Goal: Information Seeking & Learning: Learn about a topic

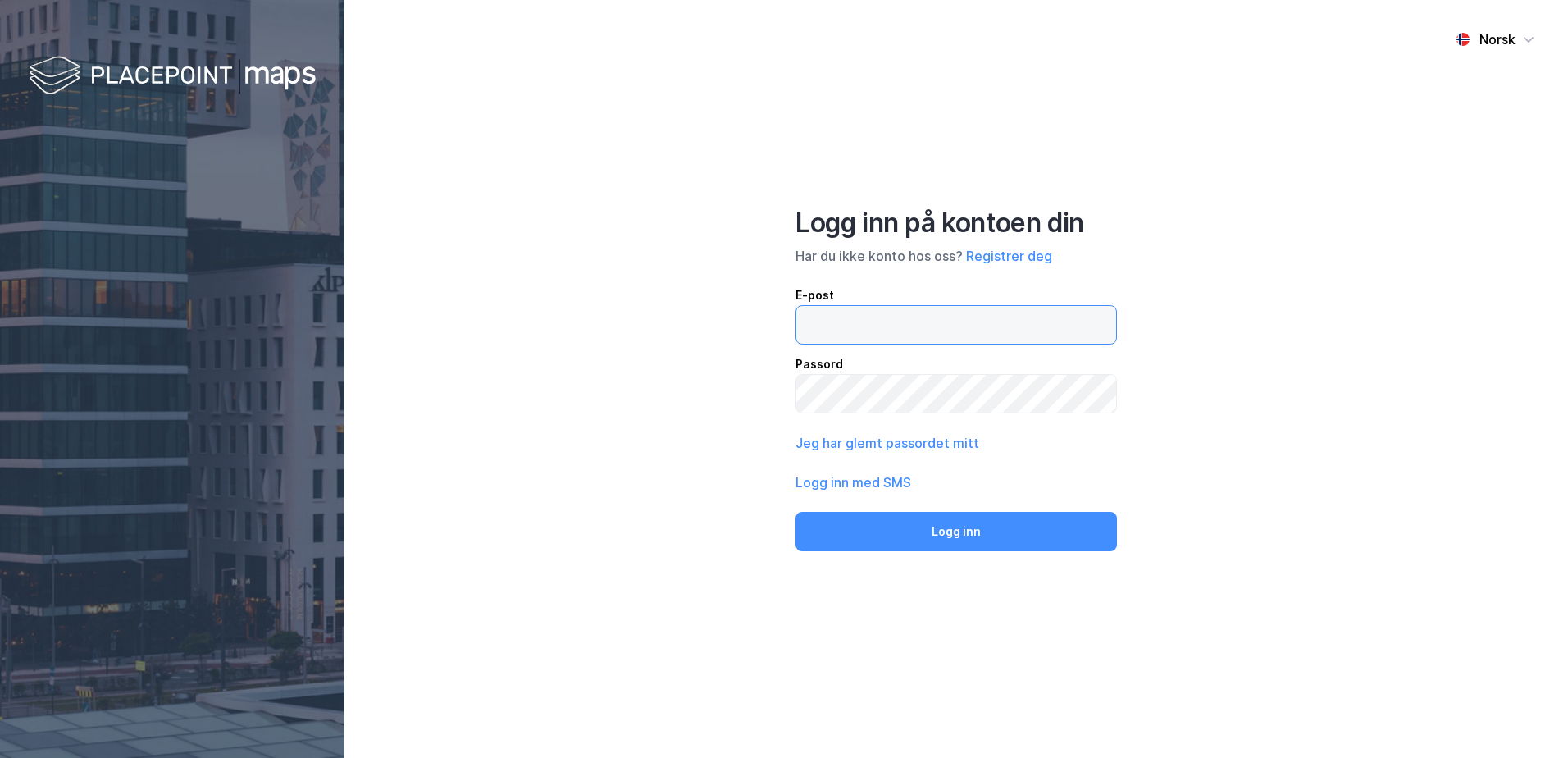
click at [841, 310] on input "email" at bounding box center [956, 324] width 320 height 37
type input "[EMAIL_ADDRESS][DOMAIN_NAME]"
click at [844, 482] on button "Logg inn med SMS" at bounding box center [853, 482] width 116 height 20
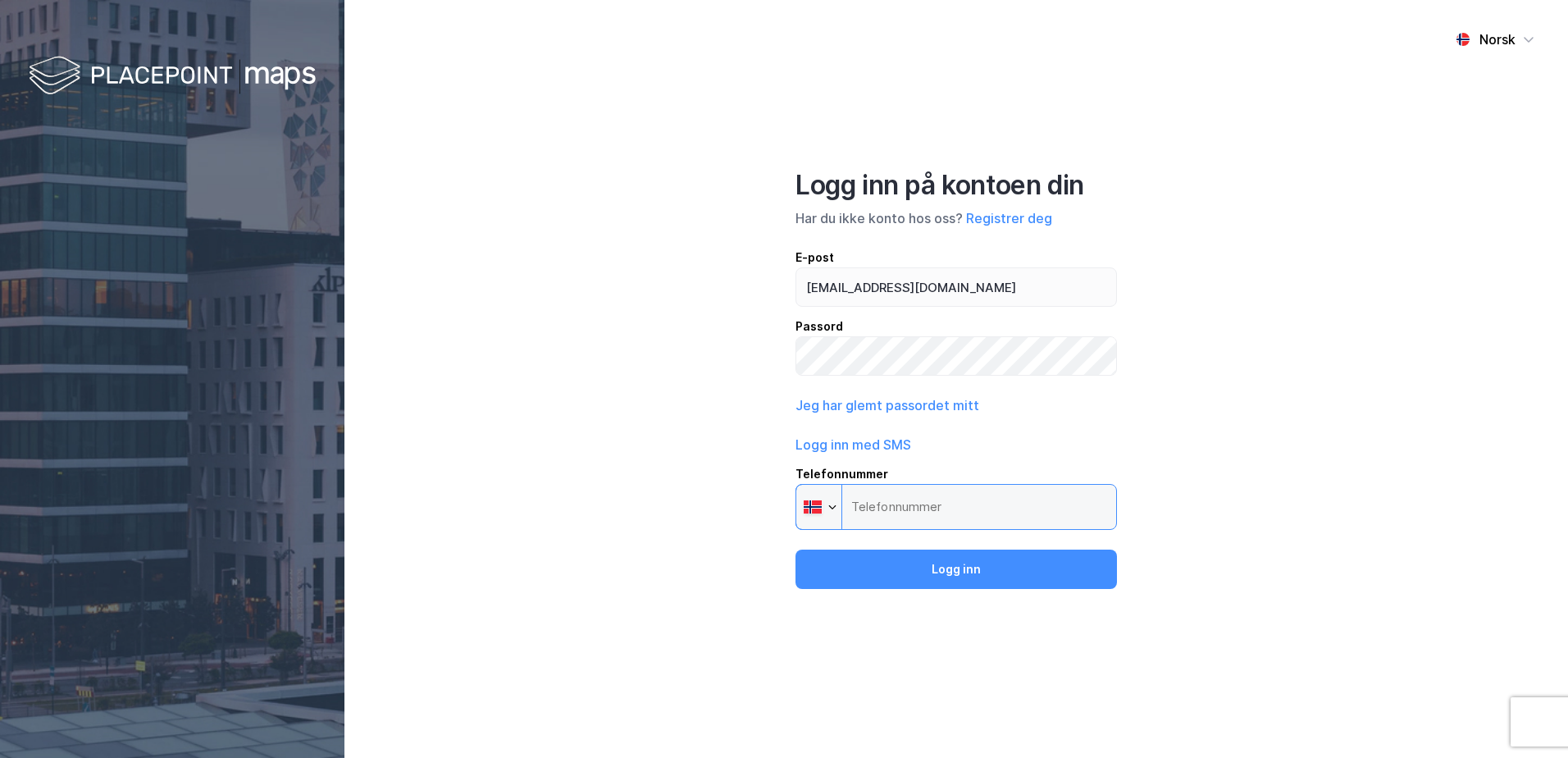
click at [882, 509] on input "Telefonnummer Phone" at bounding box center [956, 507] width 322 height 46
click at [874, 511] on input "Telefonnummer Phone" at bounding box center [956, 507] width 322 height 46
click at [875, 510] on input "Telefonnummer Phone" at bounding box center [956, 507] width 322 height 46
click at [884, 292] on input "[EMAIL_ADDRESS][DOMAIN_NAME]" at bounding box center [956, 286] width 320 height 37
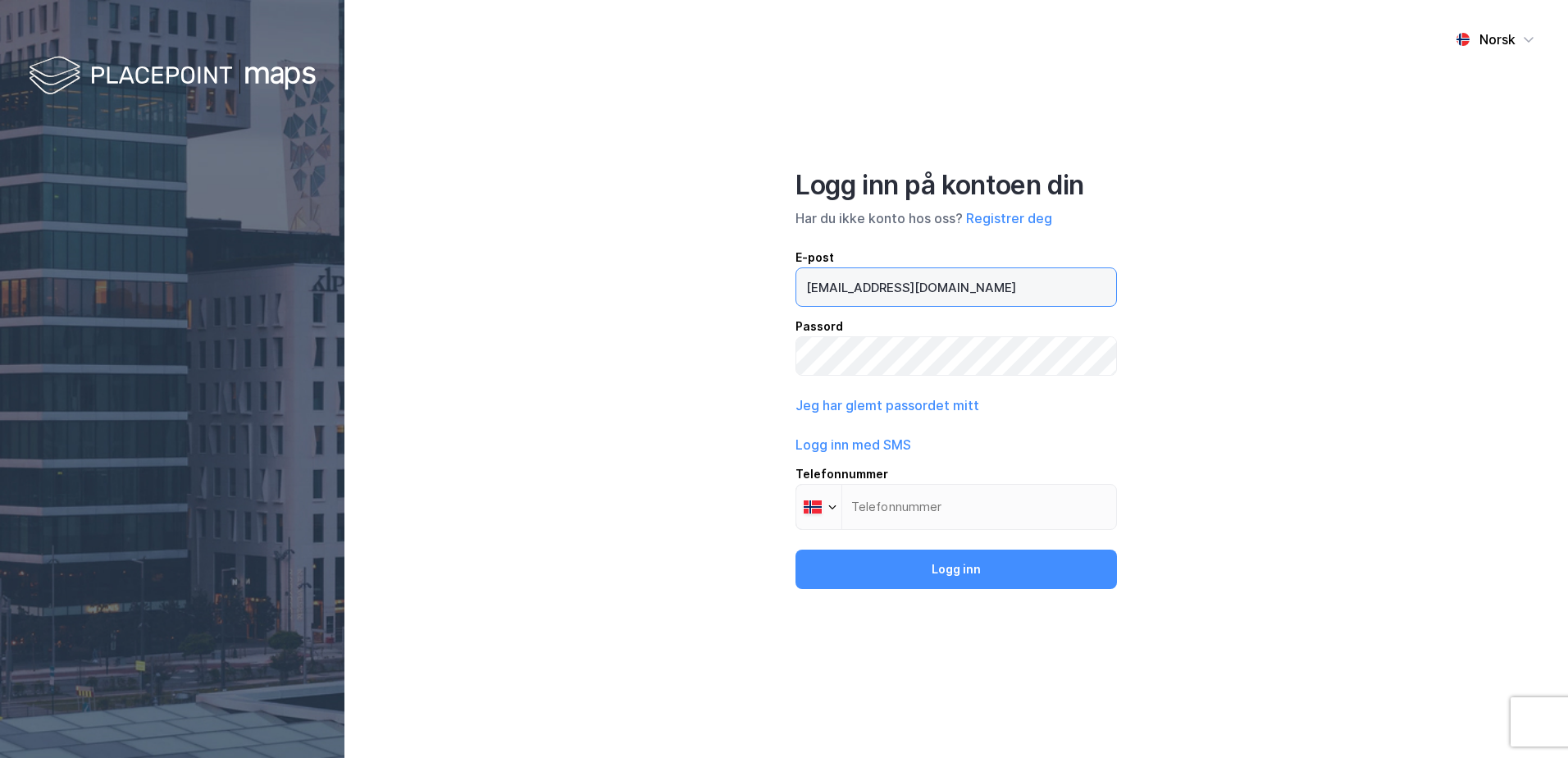
type input "[EMAIL_ADDRESS][DOMAIN_NAME]"
click at [912, 402] on button "Jeg har glemt passordet mitt" at bounding box center [887, 405] width 183 height 20
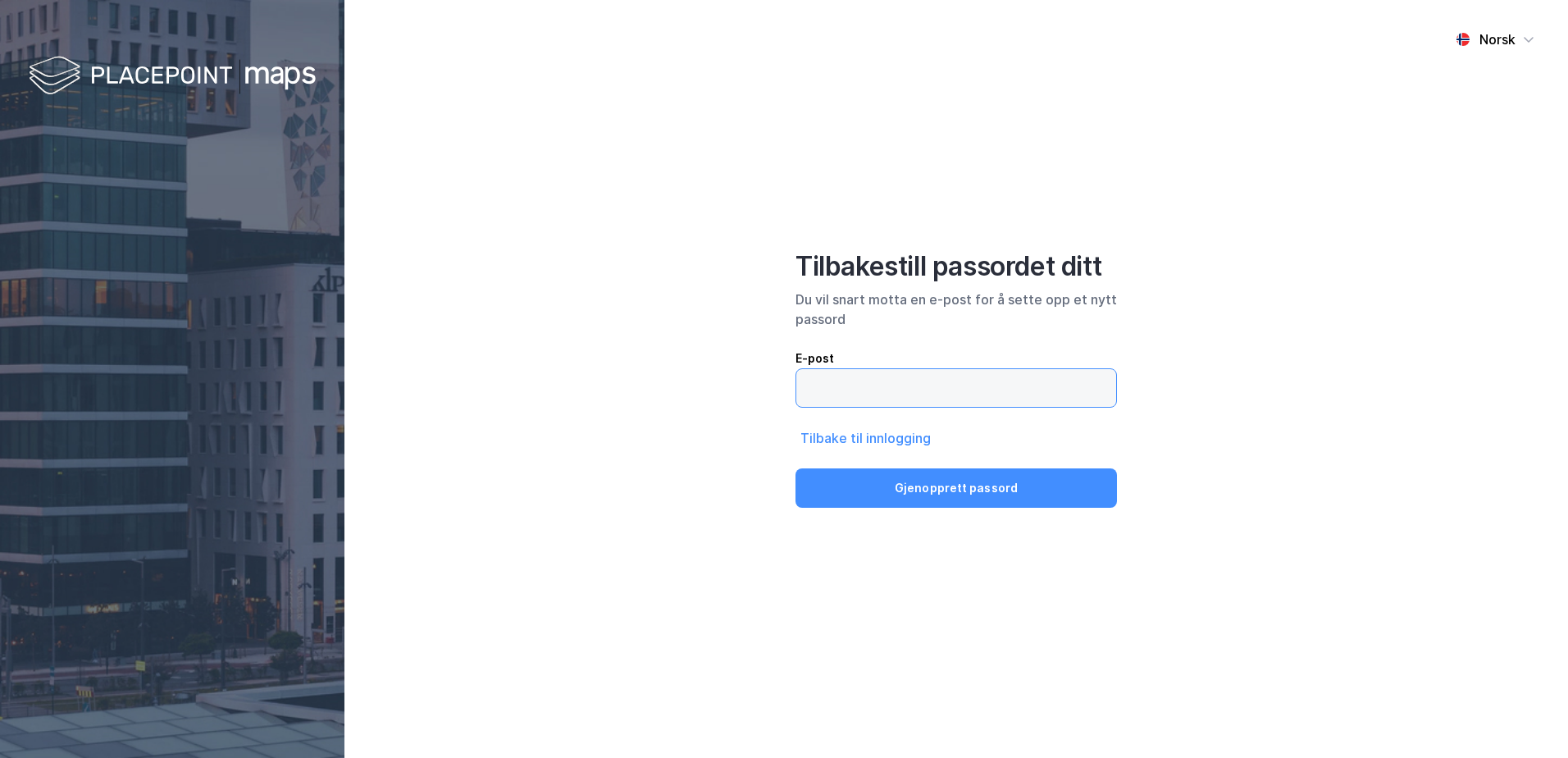
click at [874, 394] on input "email" at bounding box center [956, 388] width 320 height 37
type input "[EMAIL_ADDRESS][DOMAIN_NAME]"
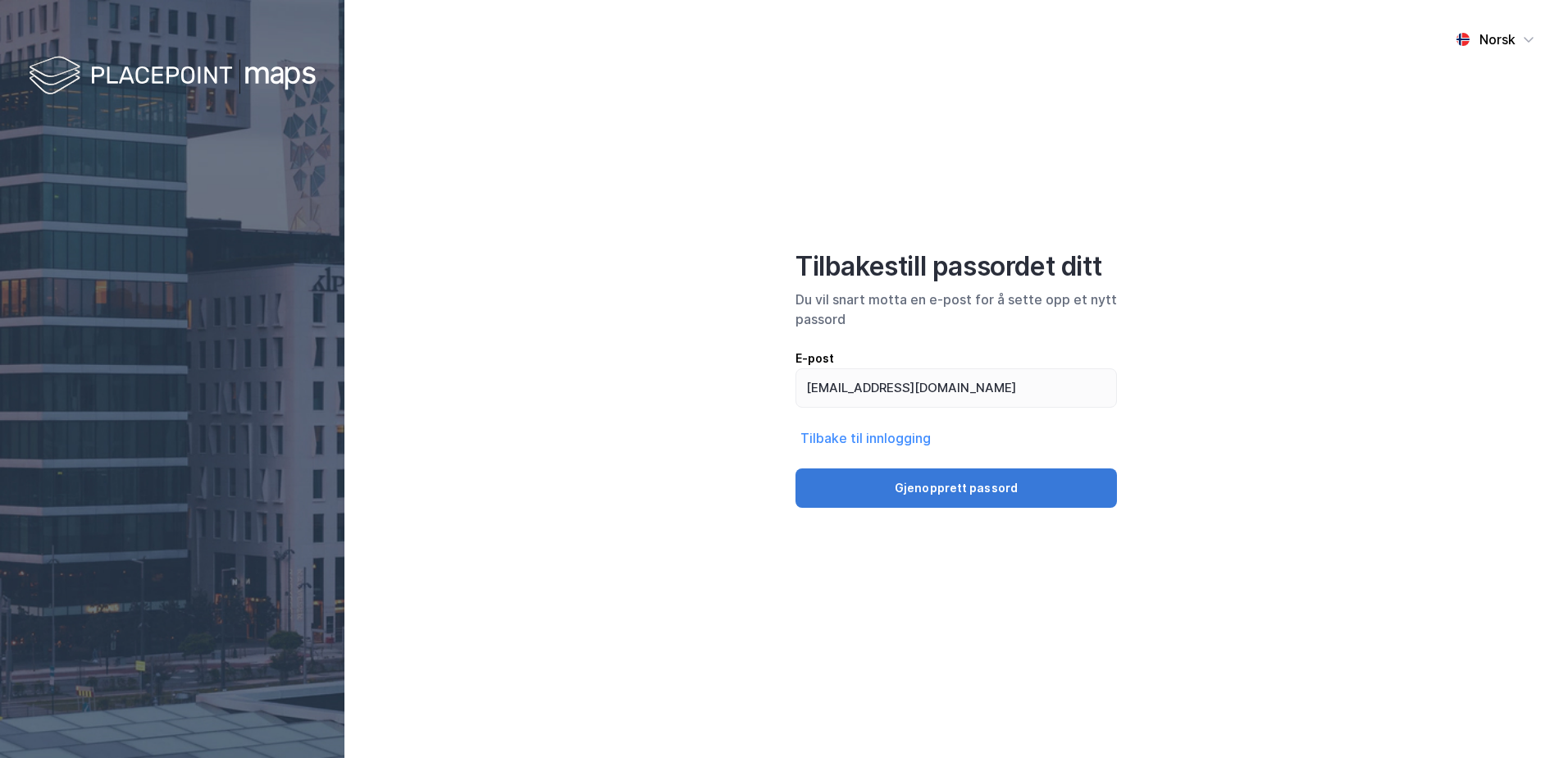
click at [907, 489] on button "Gjenopprett passord" at bounding box center [956, 488] width 322 height 39
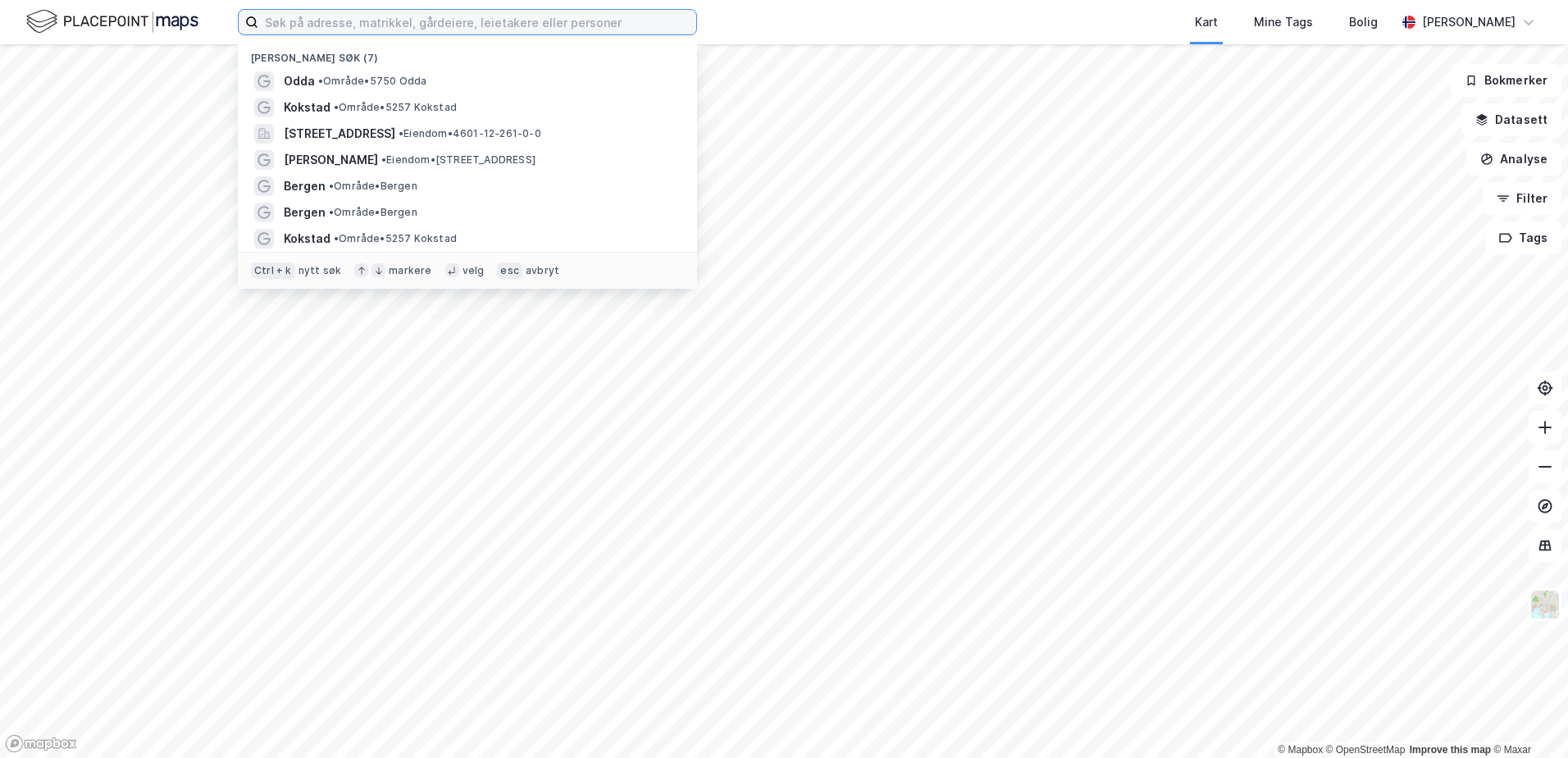
click at [334, 30] on input at bounding box center [477, 22] width 438 height 24
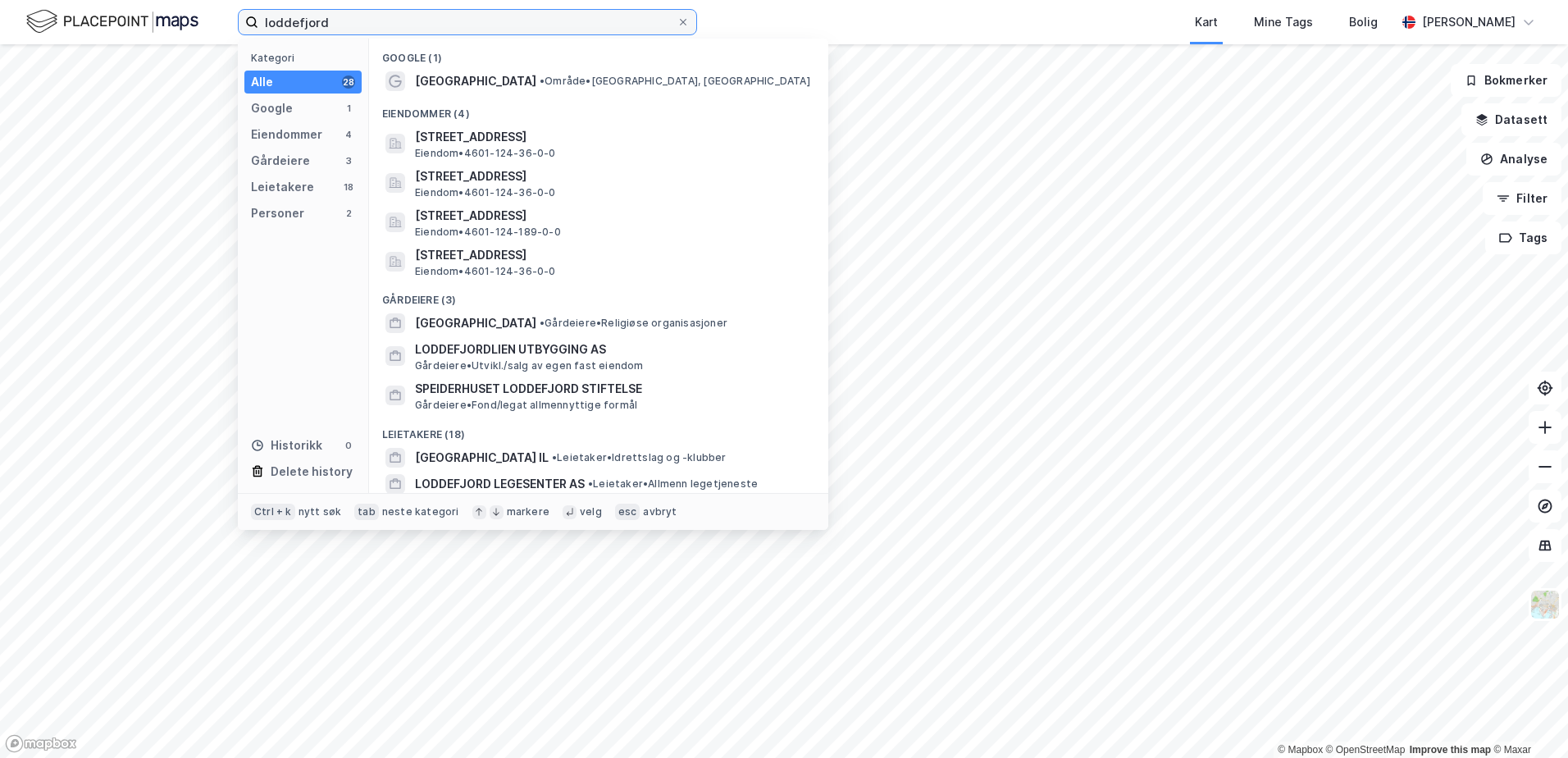
type input "loddefjord"
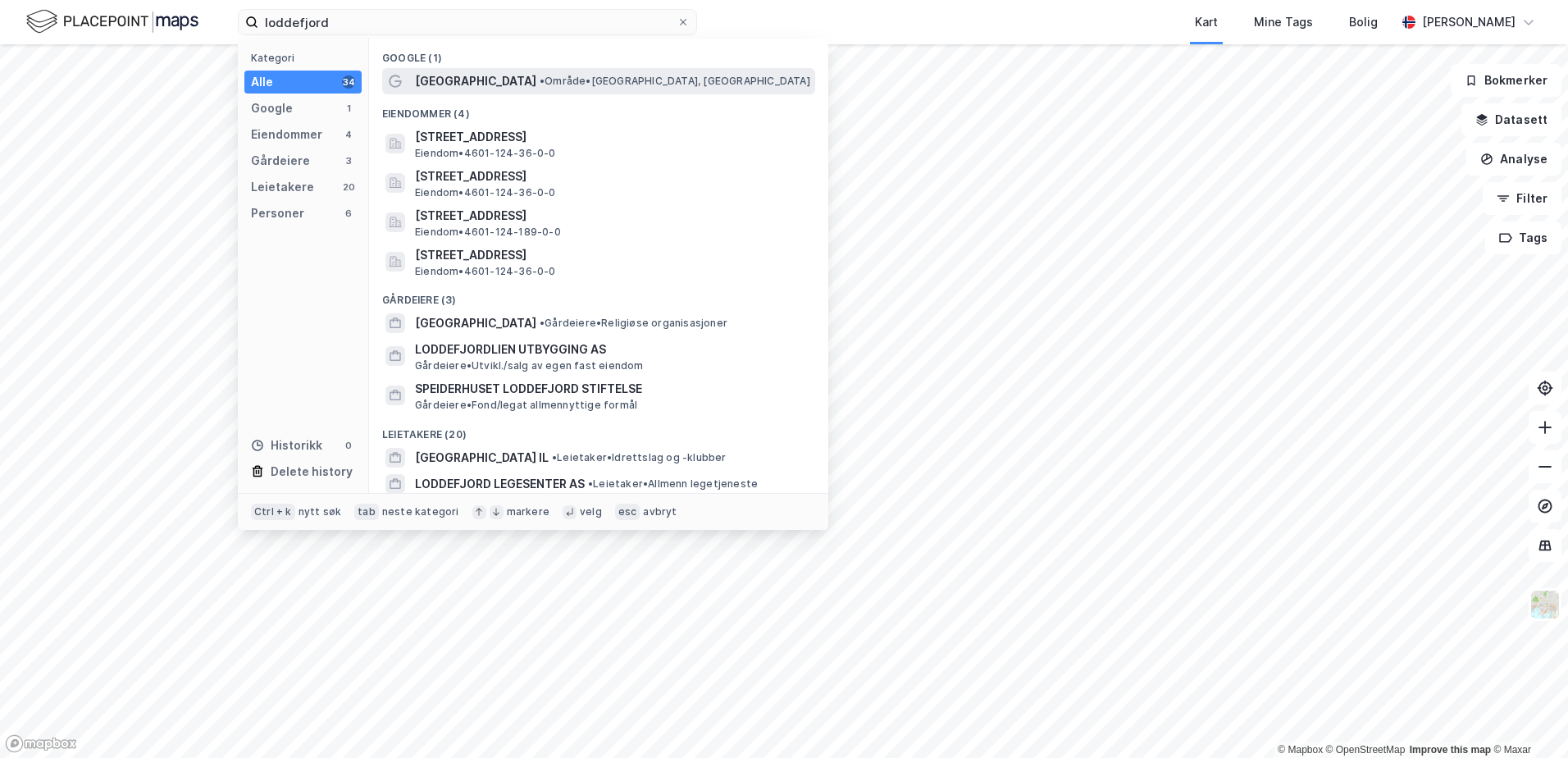
click at [475, 76] on div "[GEOGRAPHIC_DATA] • Område • [GEOGRAPHIC_DATA], [GEOGRAPHIC_DATA]" at bounding box center [613, 81] width 397 height 20
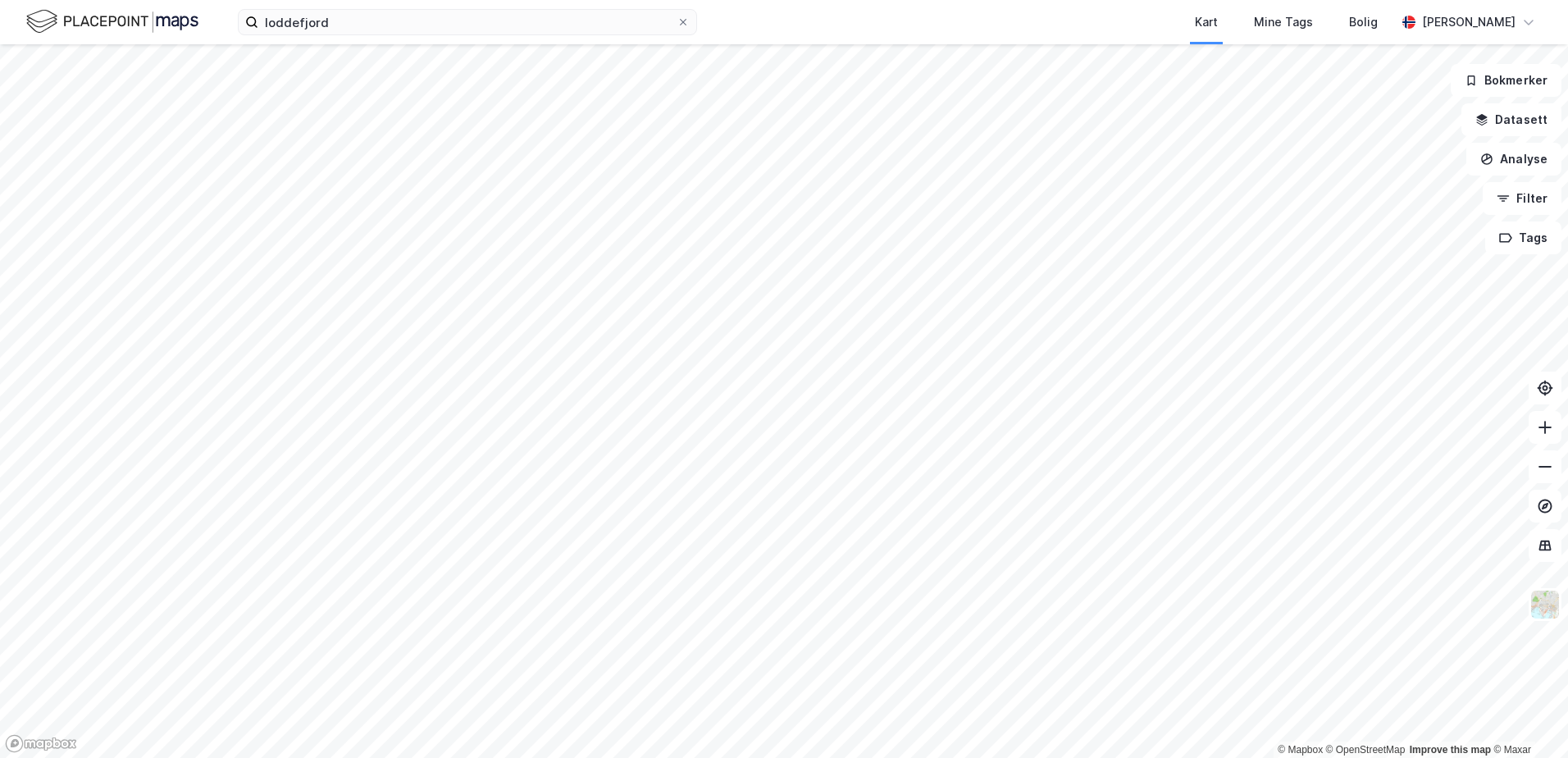
click at [733, 757] on html "loddefjord Kart Mine Tags [PERSON_NAME] © Mapbox © OpenStreetMap Improve this m…" at bounding box center [784, 379] width 1568 height 758
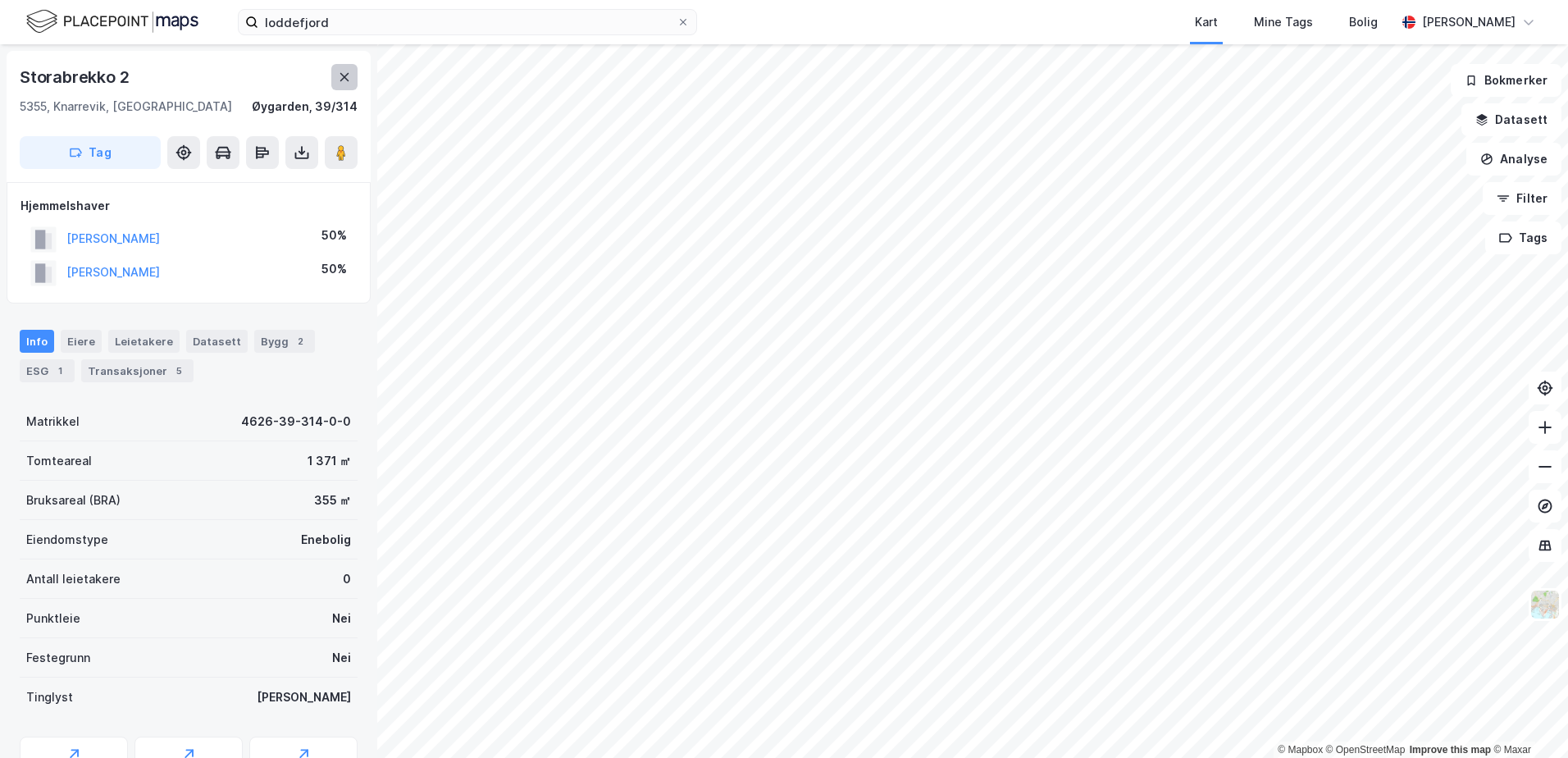
click at [342, 72] on icon at bounding box center [344, 76] width 13 height 13
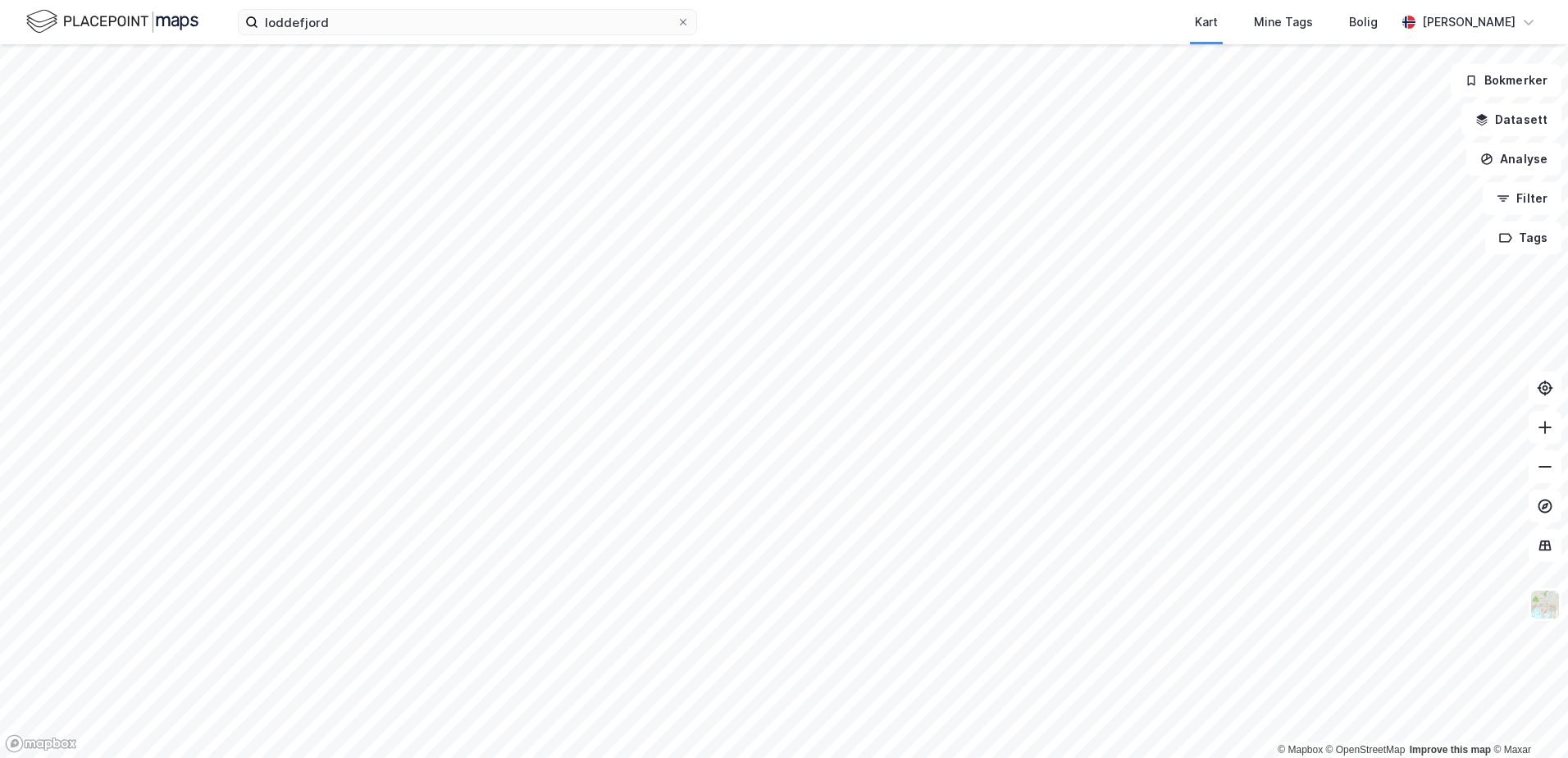
click at [662, 757] on html "loddefjord Kart Mine Tags [PERSON_NAME] © Mapbox © OpenStreetMap Improve this m…" at bounding box center [784, 379] width 1568 height 758
click at [0, 248] on html "loddefjord Kart Mine Tags [PERSON_NAME] © Mapbox © OpenStreetMap Improve this m…" at bounding box center [784, 379] width 1568 height 758
click at [840, 757] on html "loddefjord Kart Mine Tags [PERSON_NAME] © Mapbox © OpenStreetMap Improve this m…" at bounding box center [784, 379] width 1568 height 758
click at [843, 757] on html "loddefjord Kart Mine Tags [PERSON_NAME] © Mapbox © OpenStreetMap Improve this m…" at bounding box center [784, 379] width 1568 height 758
click at [877, 757] on html "loddefjord Kart Mine Tags [PERSON_NAME] © Mapbox © OpenStreetMap Improve this m…" at bounding box center [784, 379] width 1568 height 758
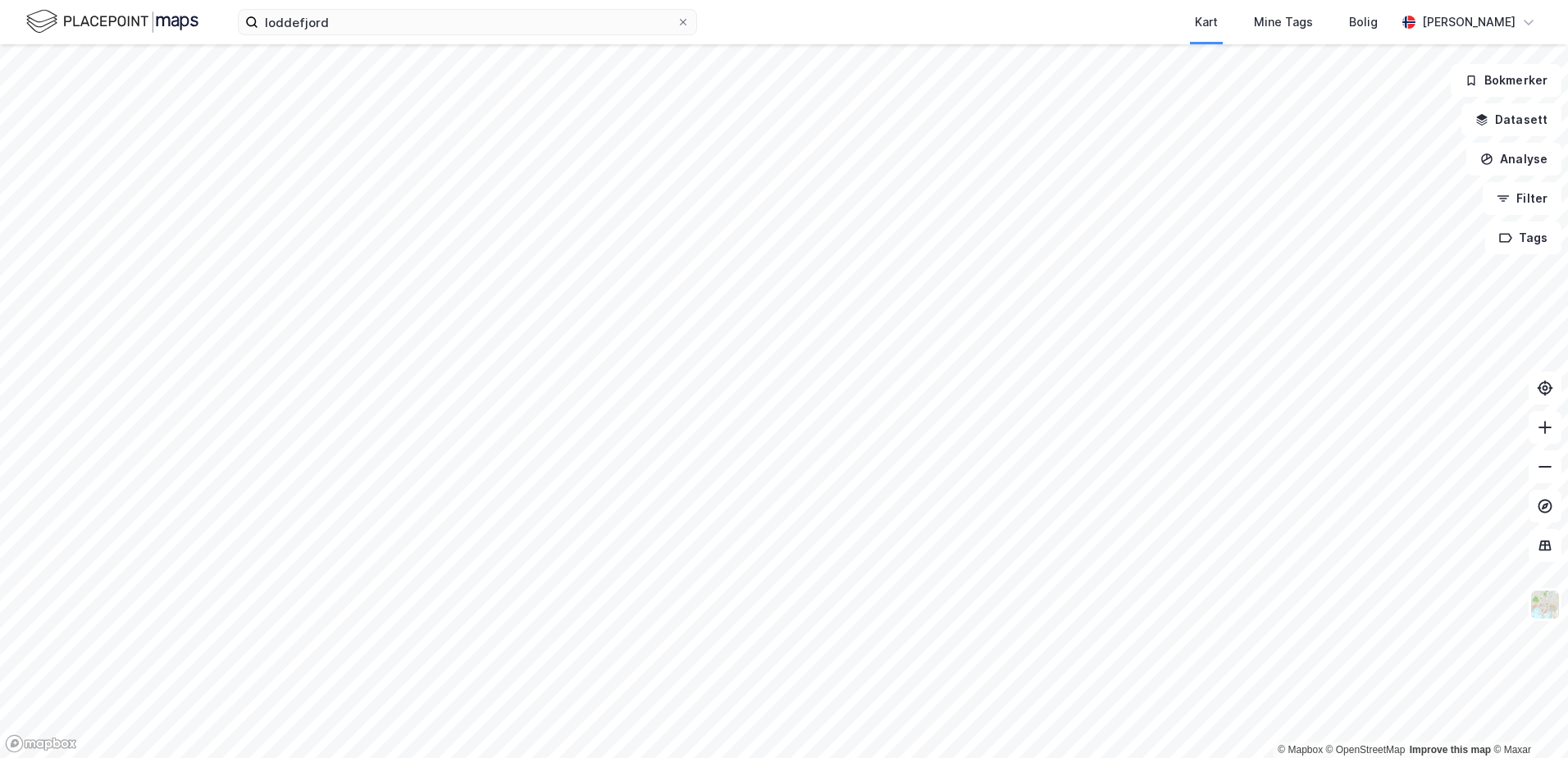
click at [980, 757] on html "loddefjord Kart Mine Tags [PERSON_NAME] © Mapbox © OpenStreetMap Improve this m…" at bounding box center [784, 379] width 1568 height 758
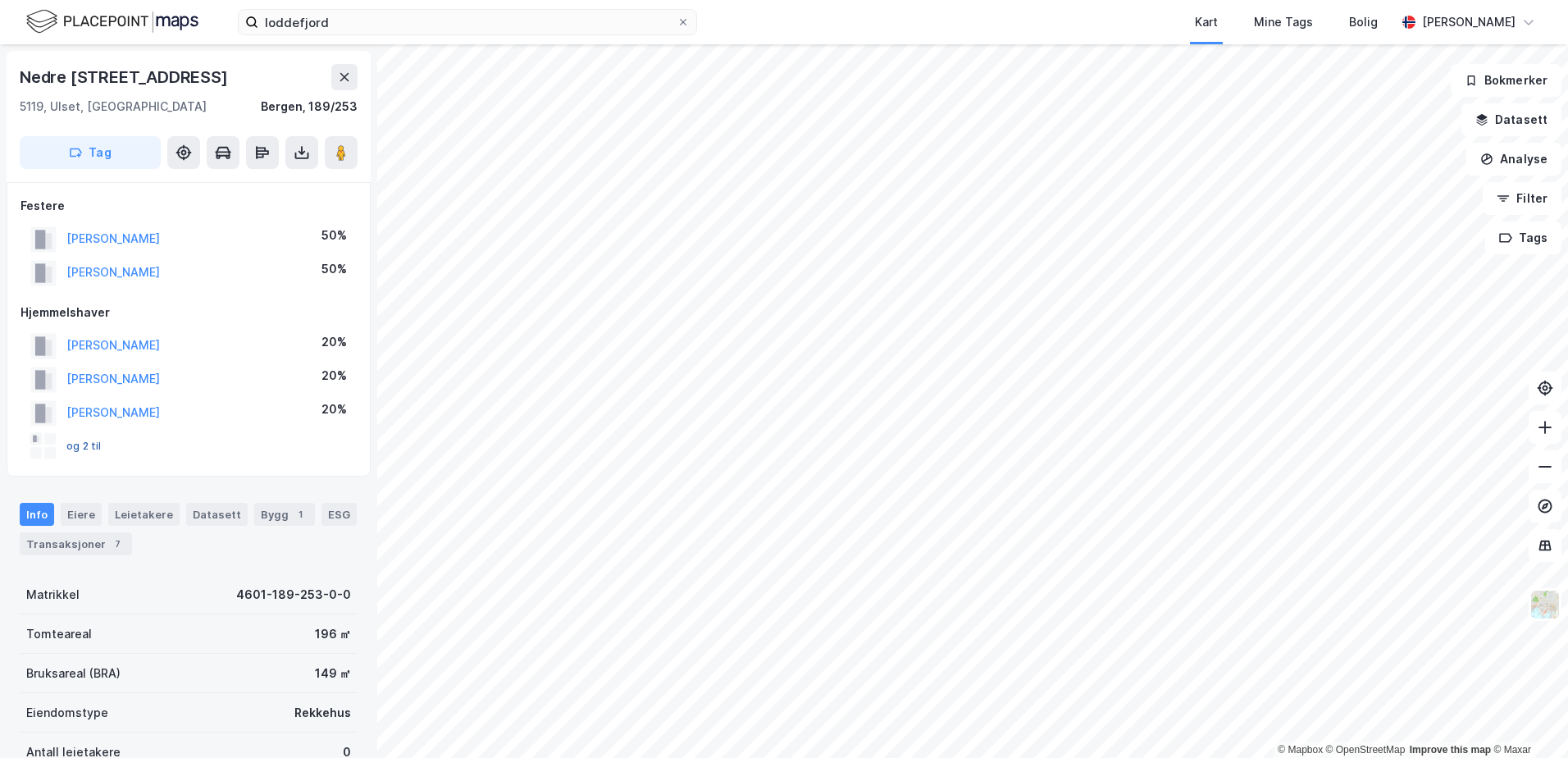
click at [0, 0] on button "og 2 til" at bounding box center [0, 0] width 0 height 0
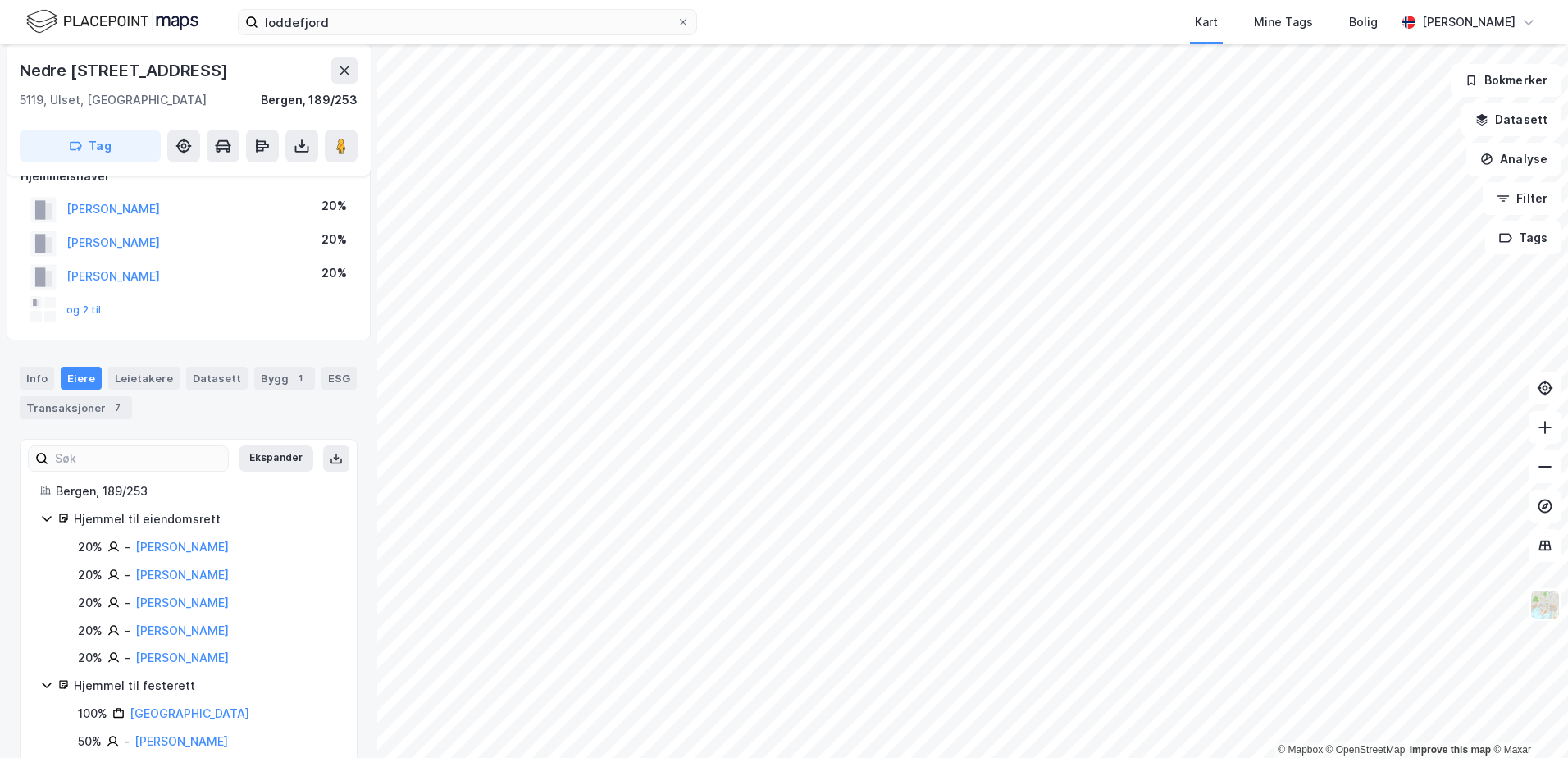
scroll to position [164, 0]
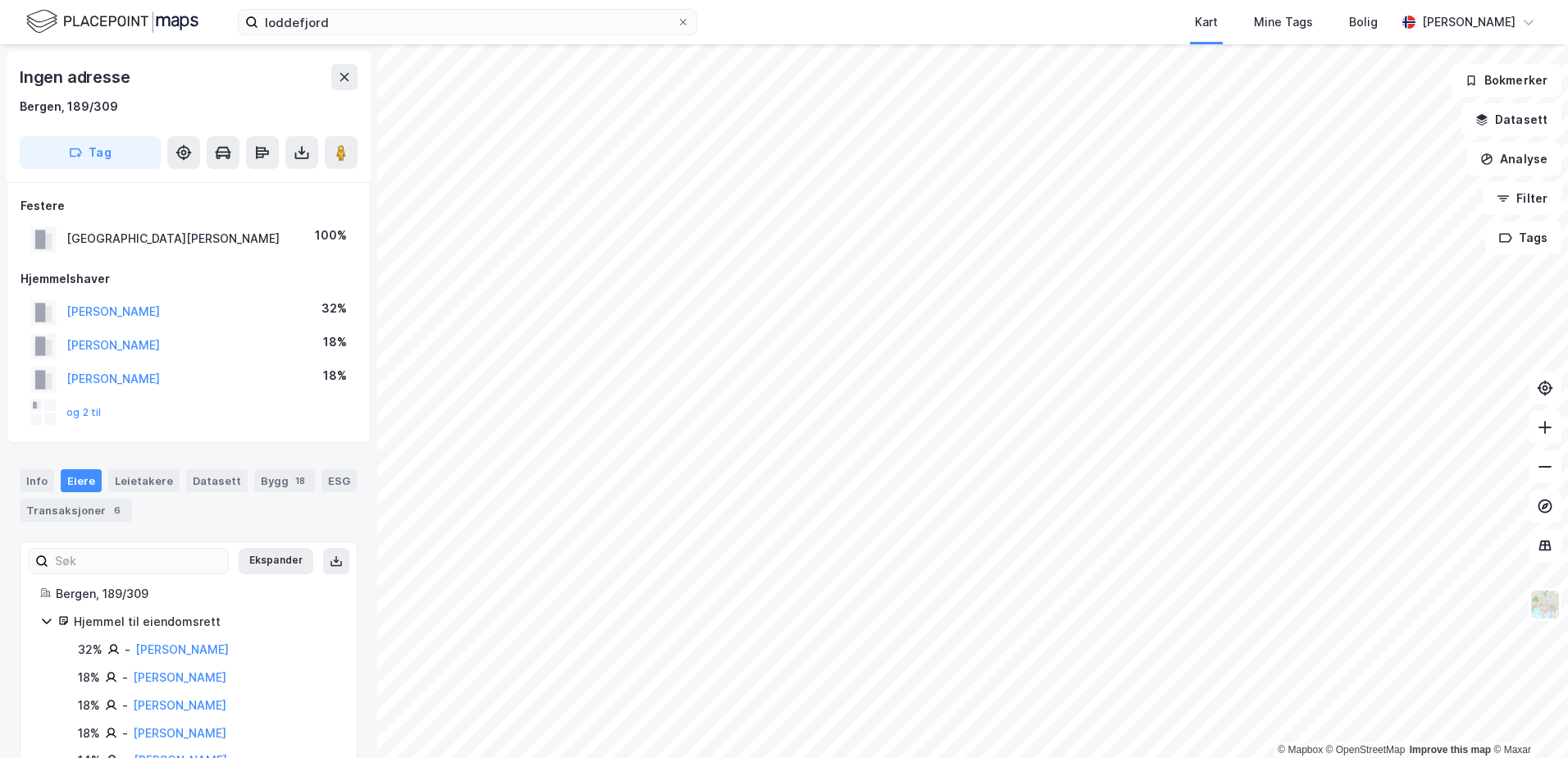
click at [1130, 757] on html "loddefjord Kart Mine Tags Bolig [PERSON_NAME] © Mapbox © OpenStreetMap Improve …" at bounding box center [784, 379] width 1568 height 758
click at [1179, 757] on html "loddefjord Kart Mine Tags Bolig [PERSON_NAME] © Mapbox © OpenStreetMap Improve …" at bounding box center [784, 379] width 1568 height 758
click at [1120, 757] on html "loddefjord Kart Mine Tags Bolig [PERSON_NAME] © Mapbox © OpenStreetMap Improve …" at bounding box center [784, 379] width 1568 height 758
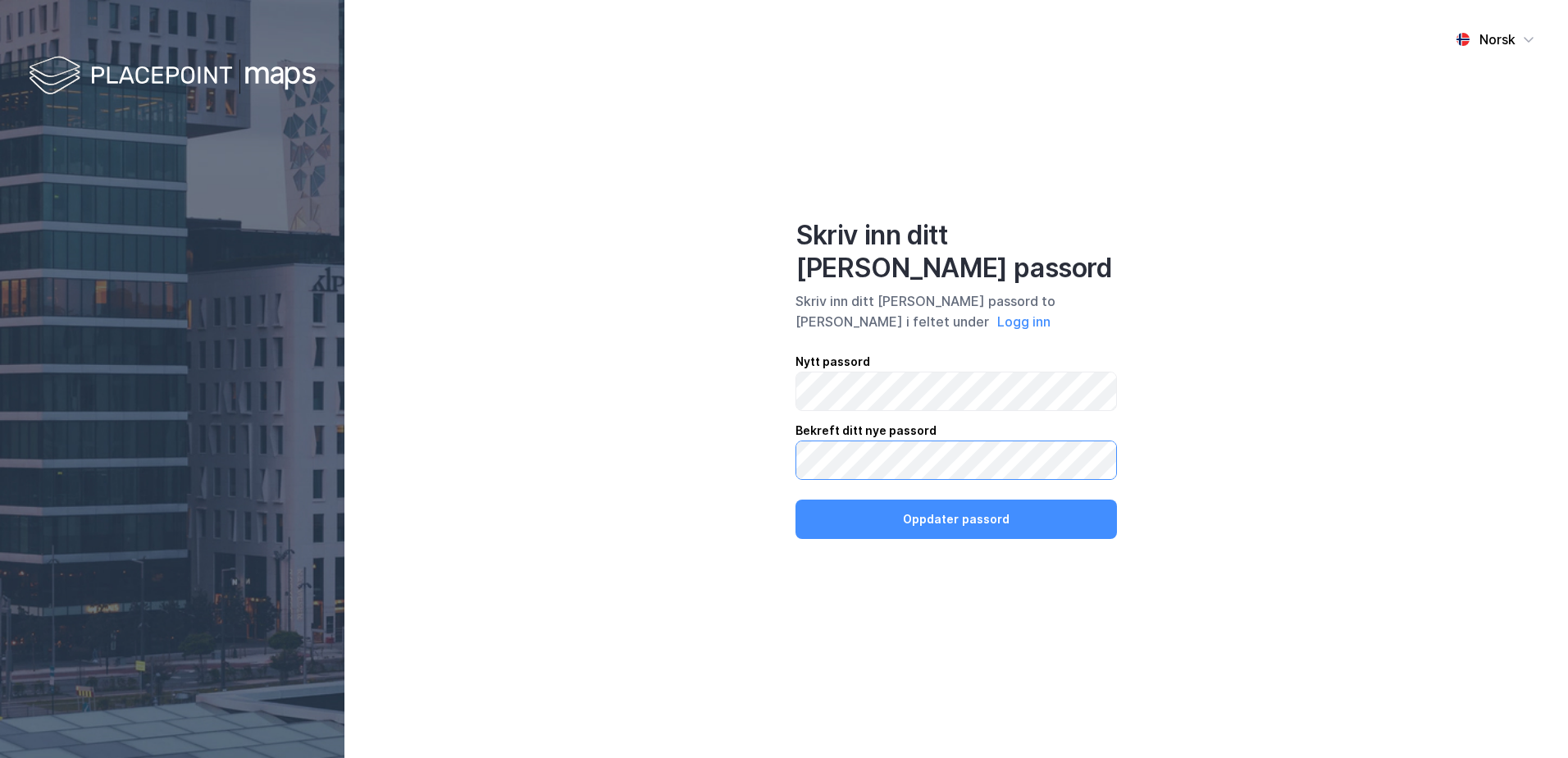
click button "Oppdater passord" at bounding box center [956, 518] width 322 height 39
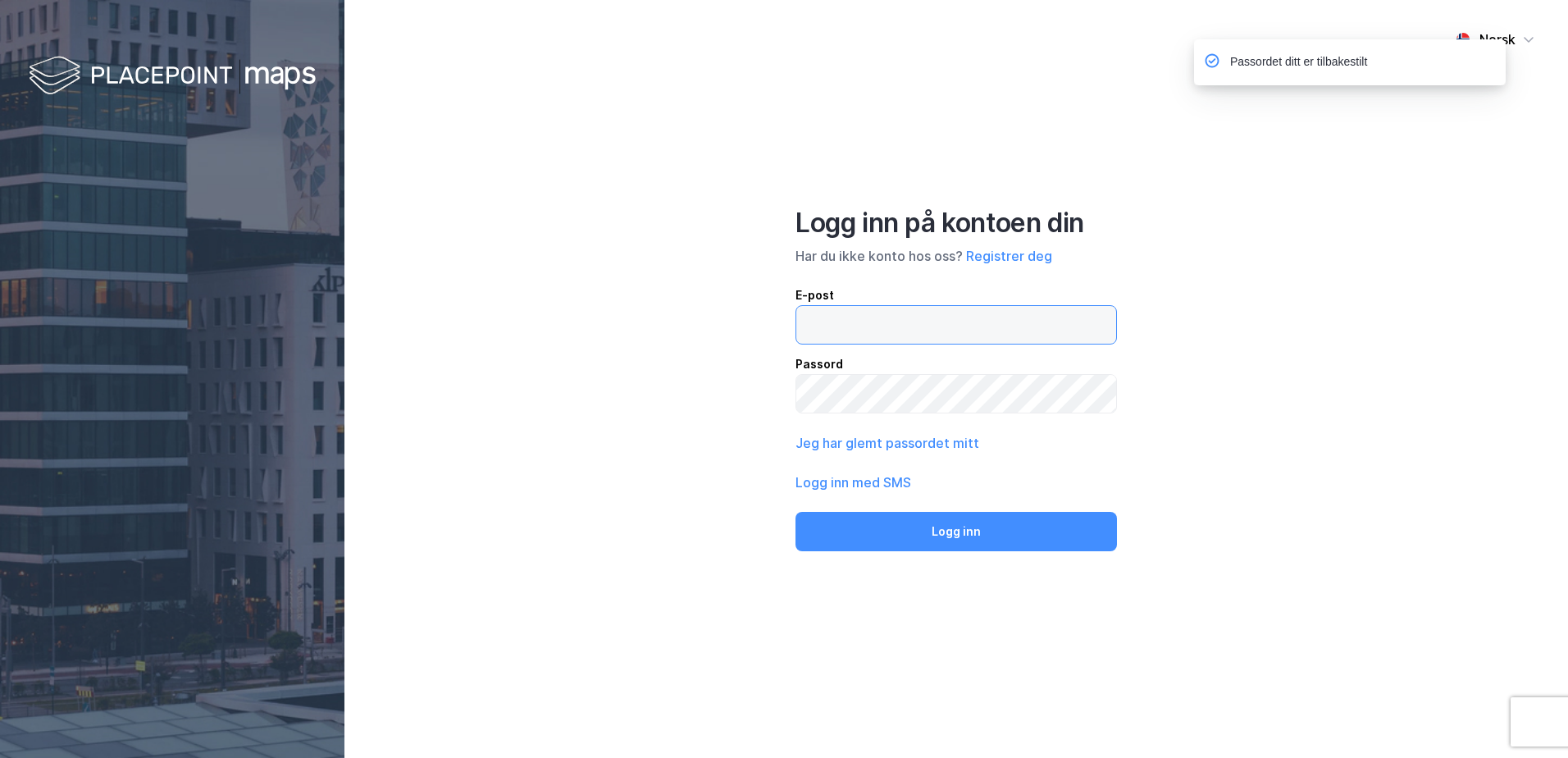
click at [889, 327] on input "email" at bounding box center [956, 324] width 320 height 37
type input "[EMAIL_ADDRESS][DOMAIN_NAME]"
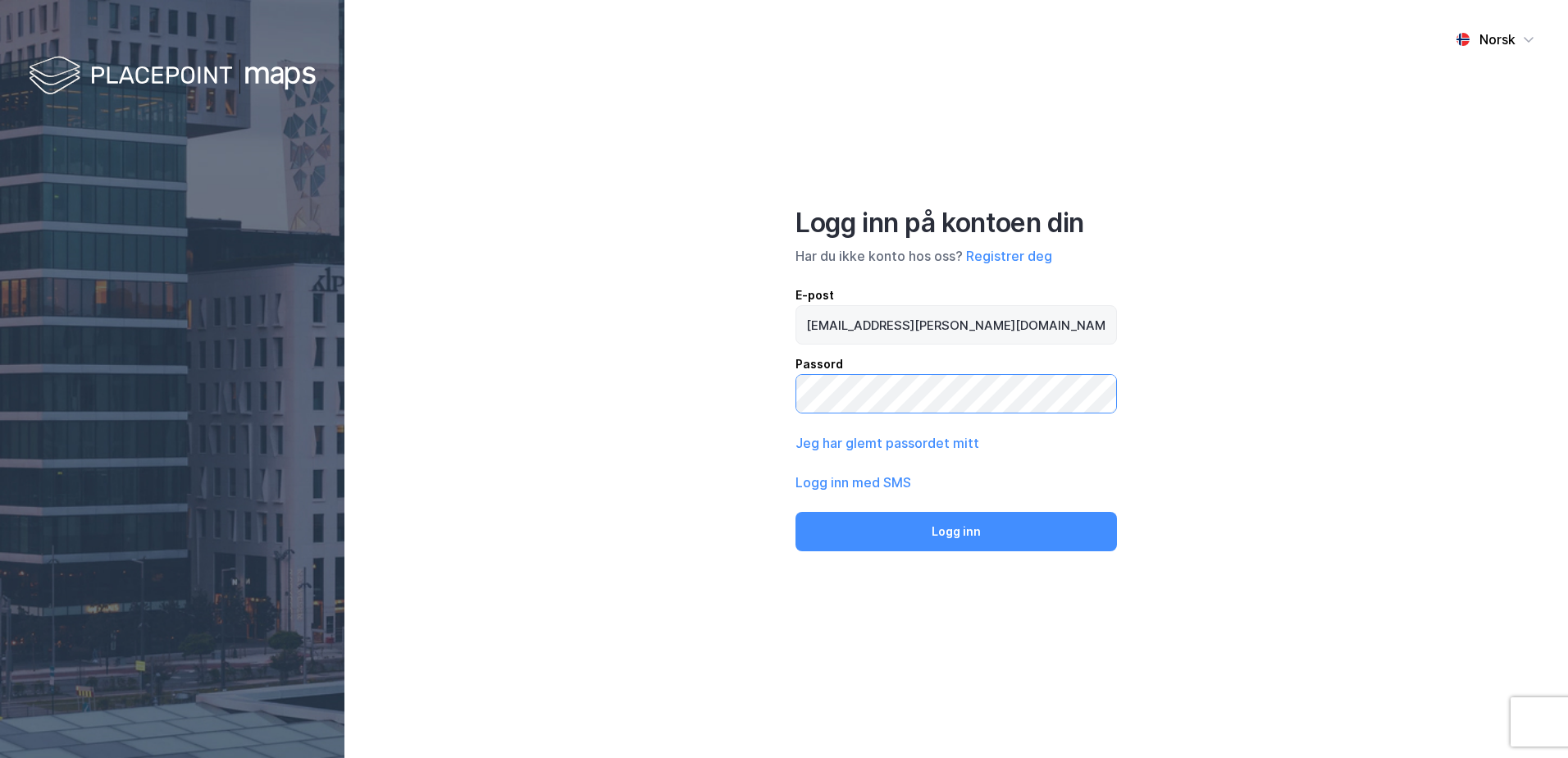
click at [795, 512] on button "Logg inn" at bounding box center [956, 531] width 322 height 39
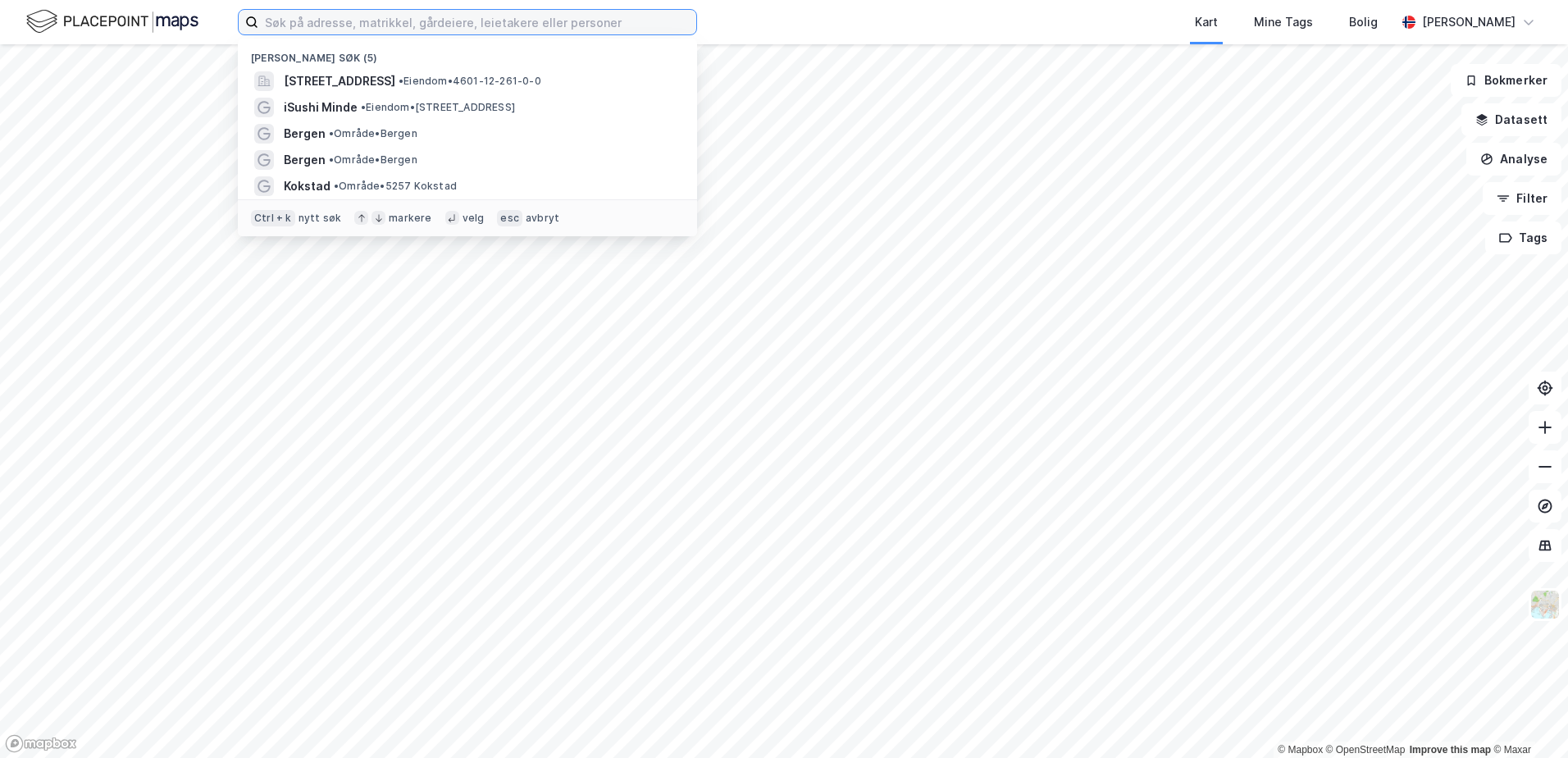
click at [420, 24] on input at bounding box center [477, 22] width 438 height 24
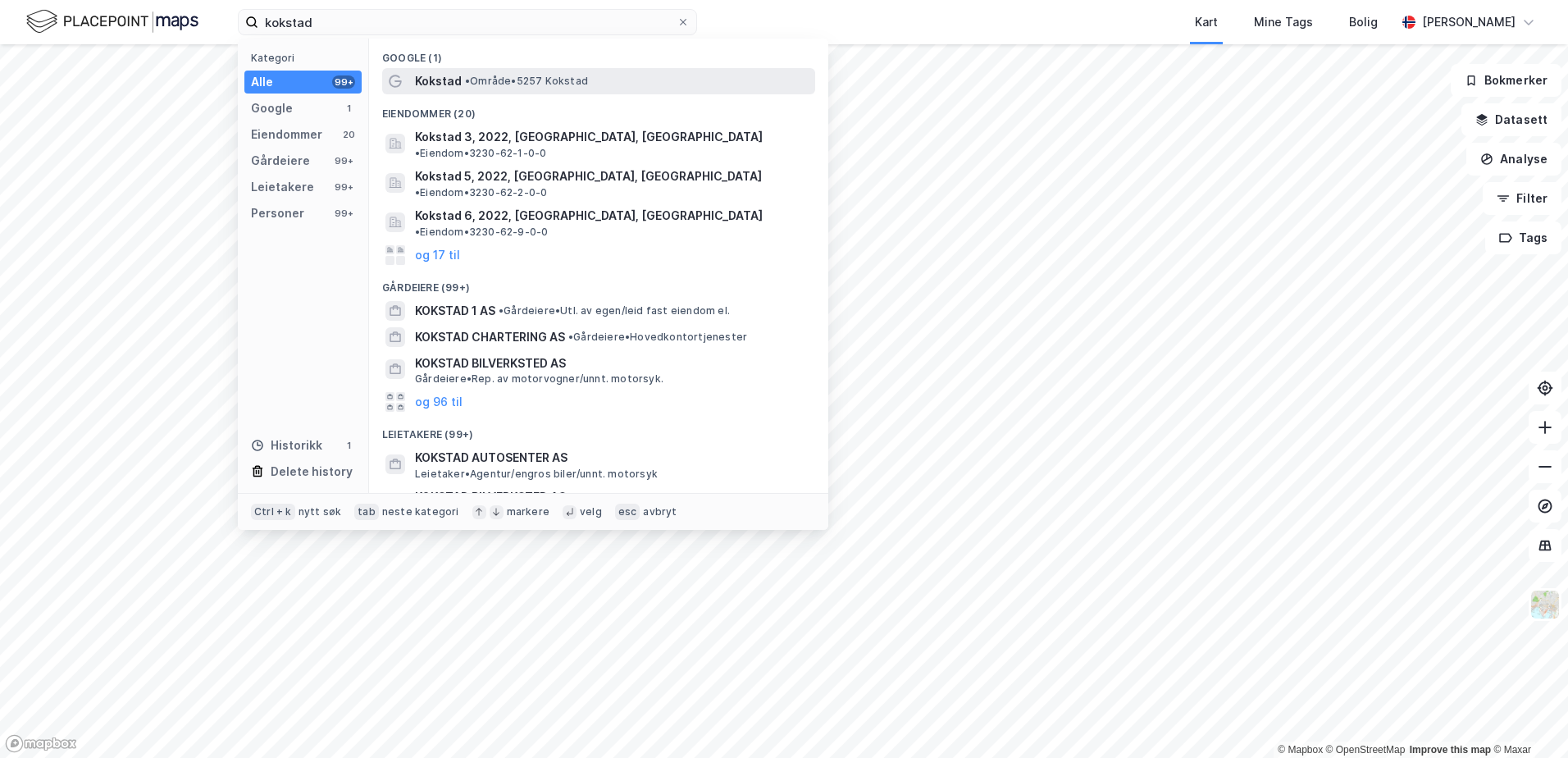
click at [442, 77] on span "Kokstad" at bounding box center [438, 81] width 47 height 20
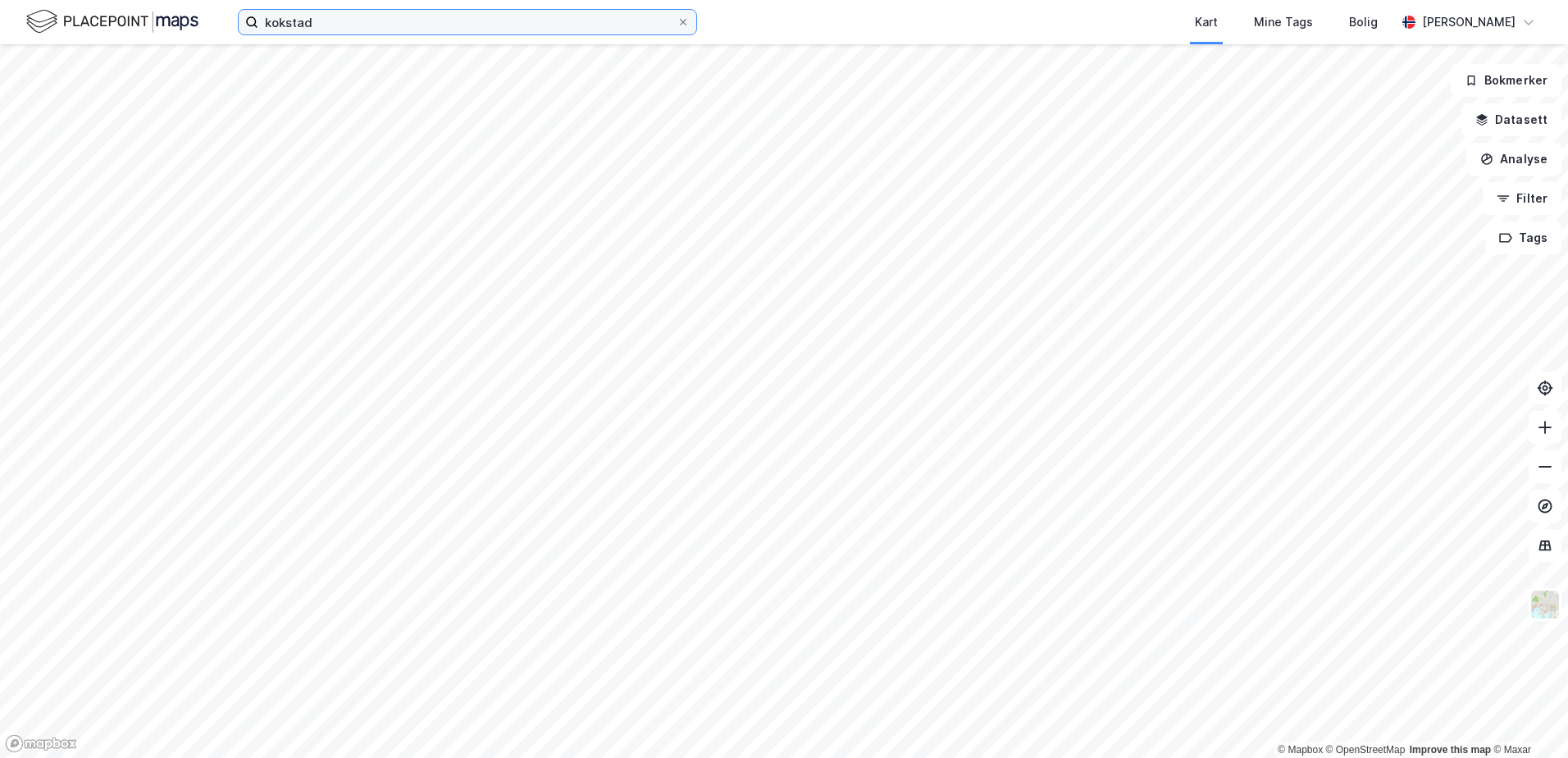
click at [329, 22] on input "kokstad" at bounding box center [467, 22] width 418 height 24
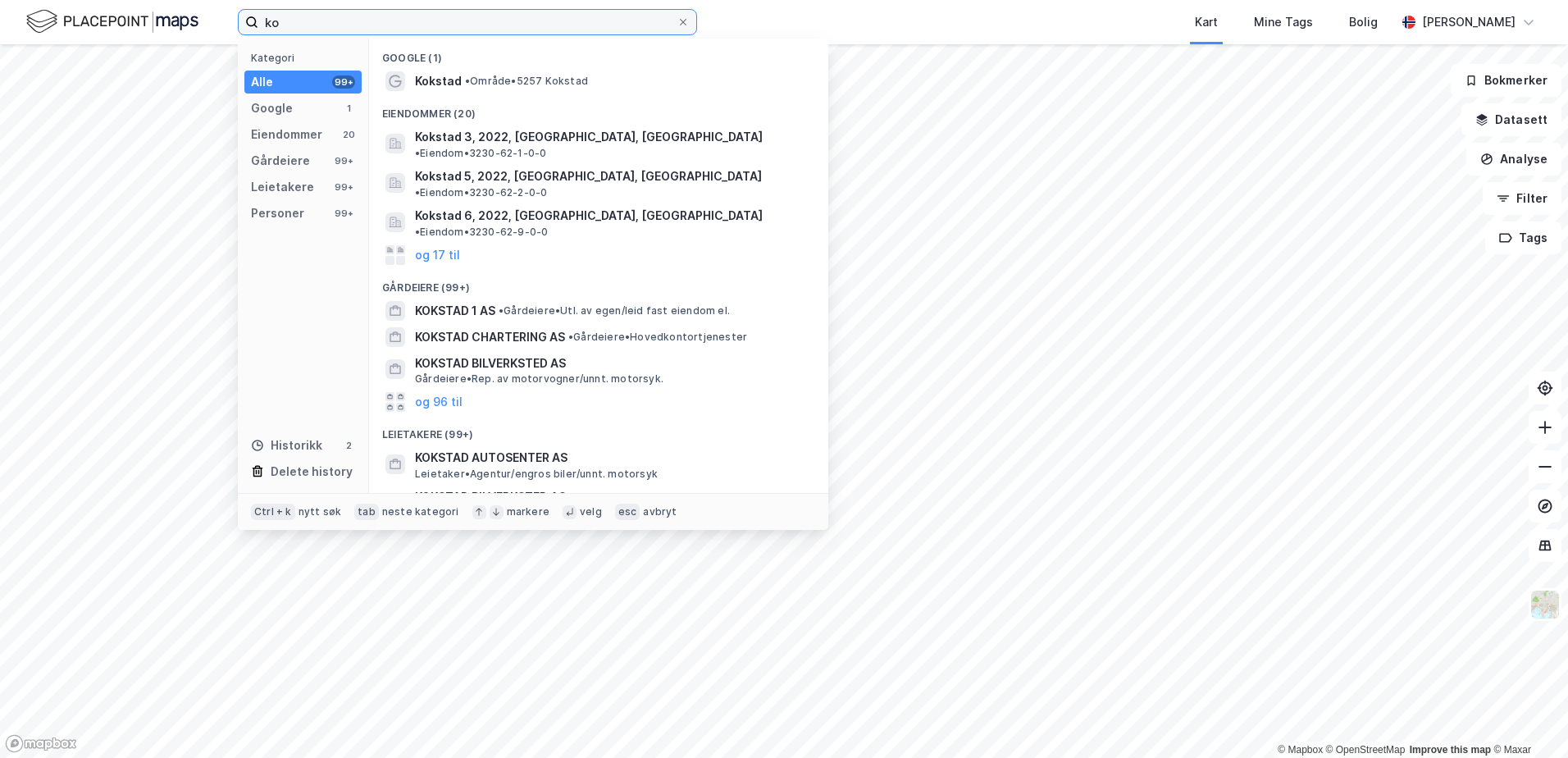
type input "k"
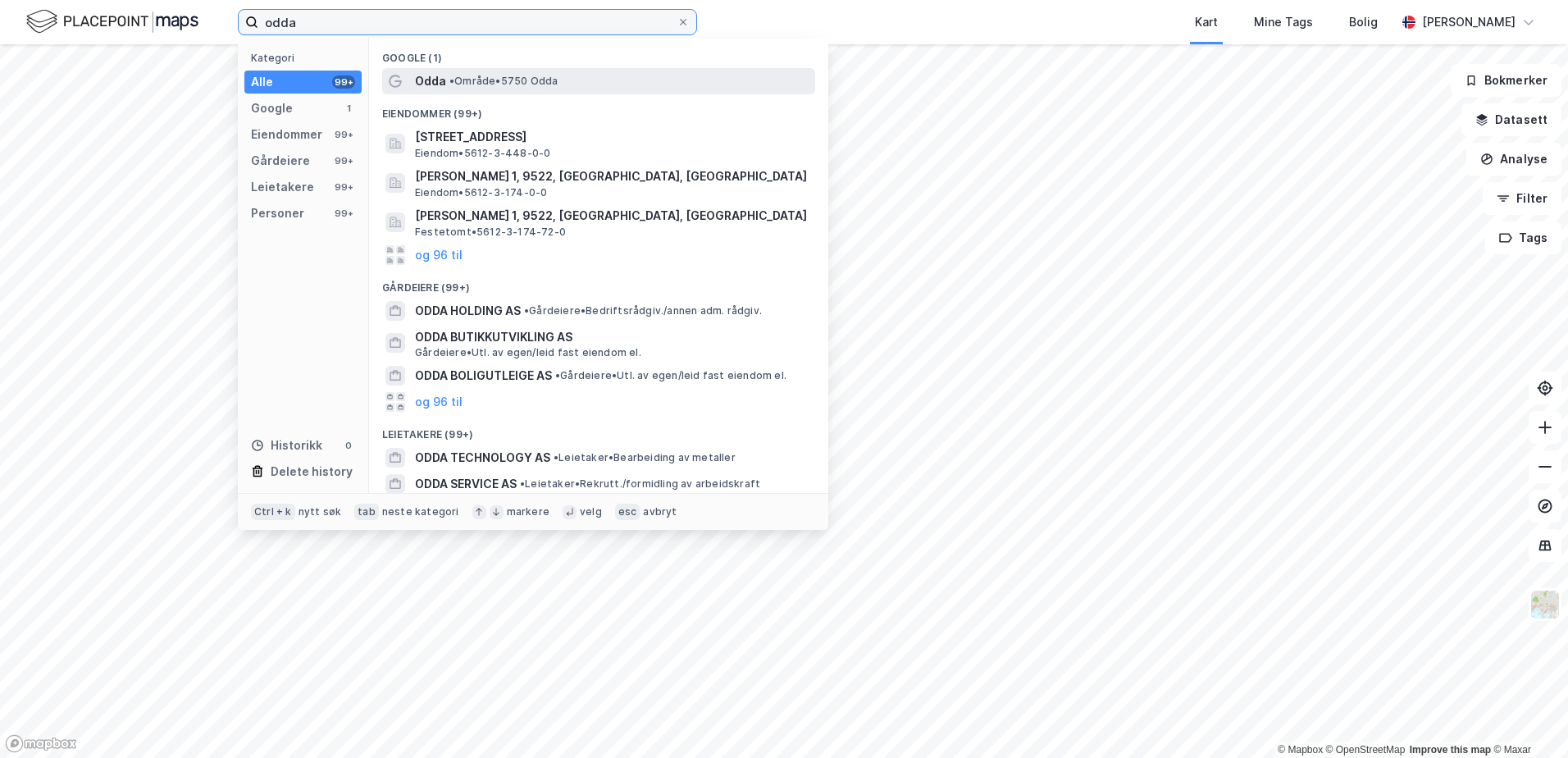
type input "odda"
click at [455, 76] on span "•" at bounding box center [452, 81] width 5 height 12
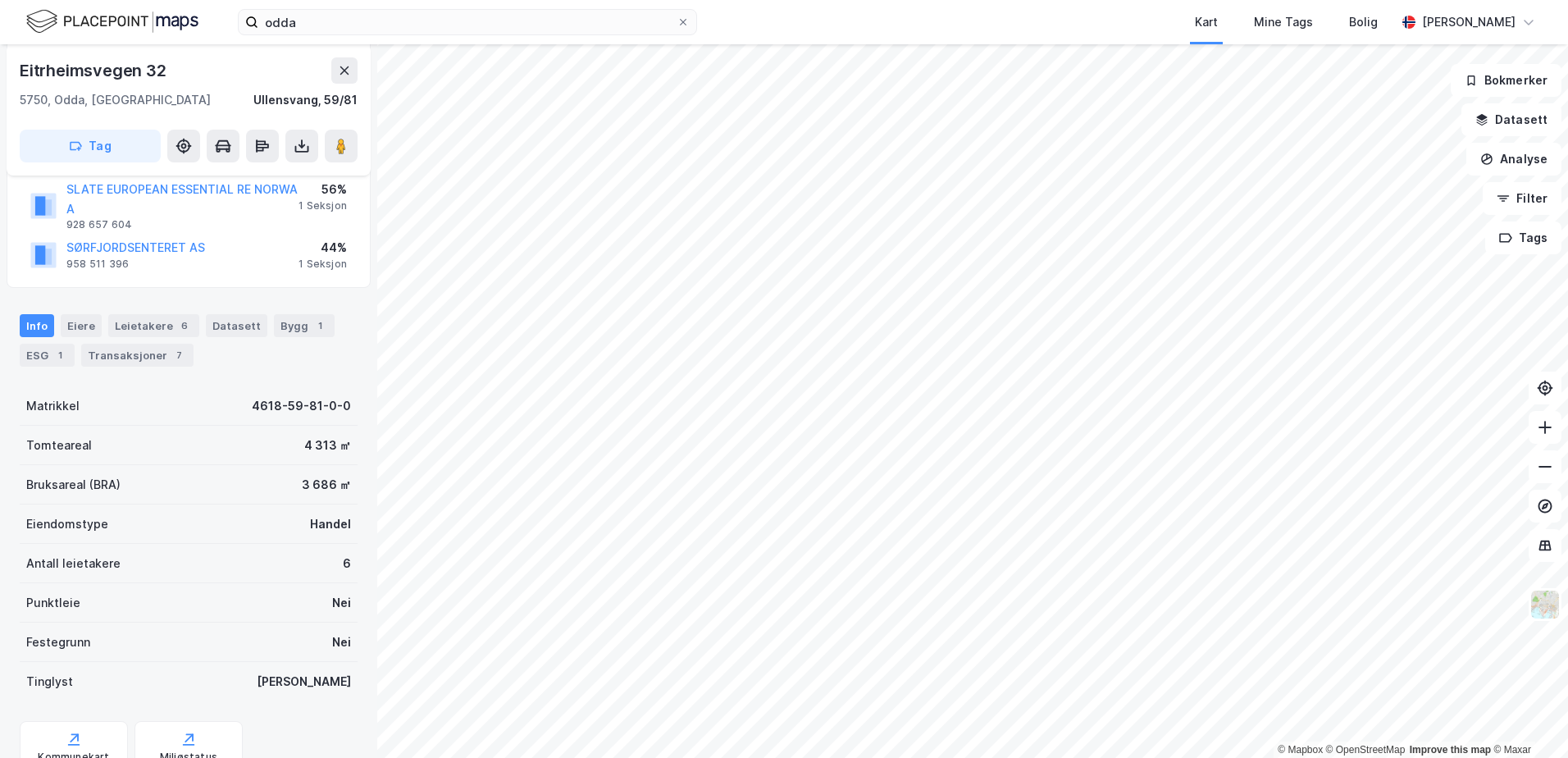
scroll to position [246, 0]
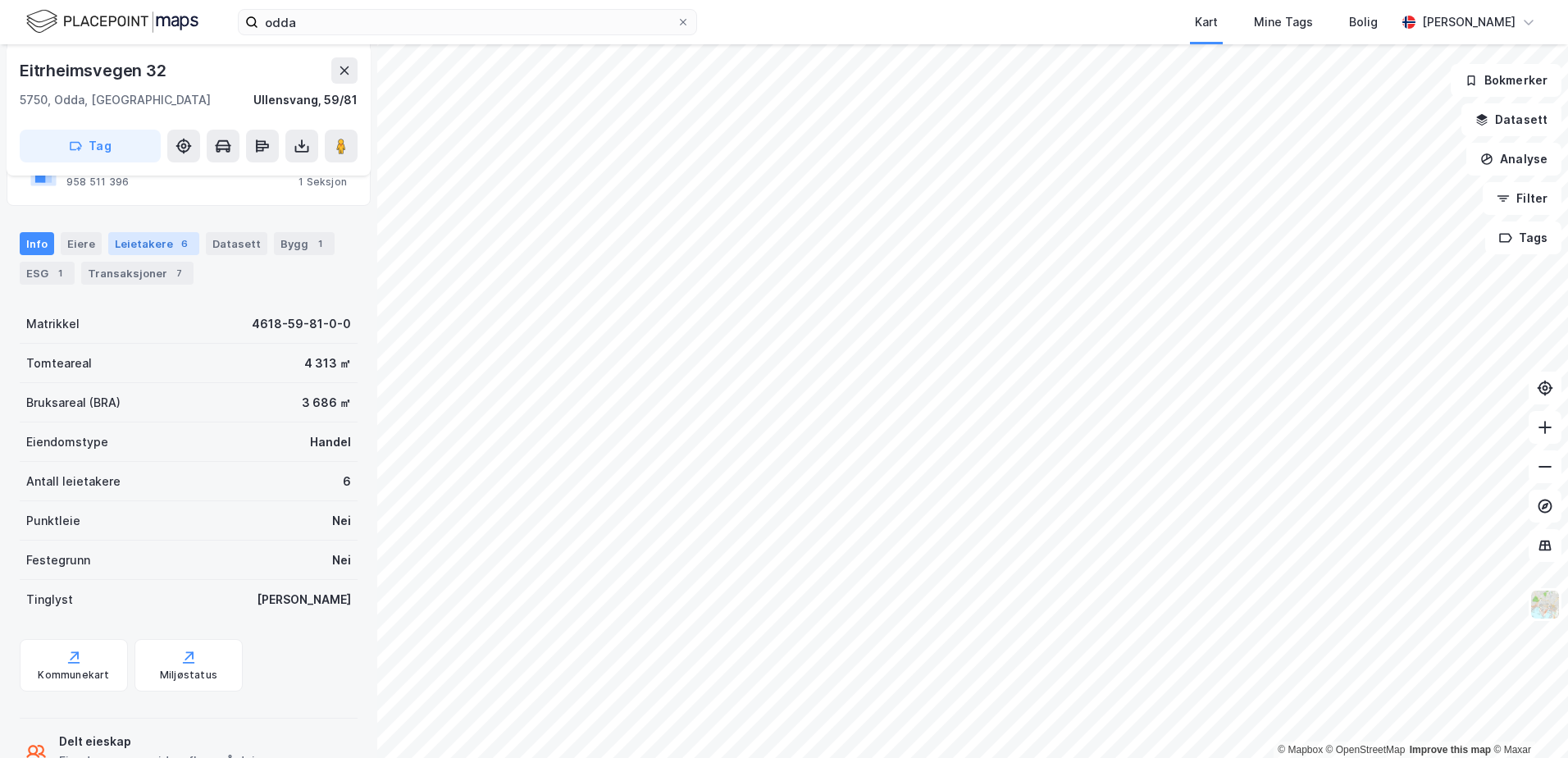
click at [144, 244] on div "Leietakere 6" at bounding box center [154, 243] width 91 height 23
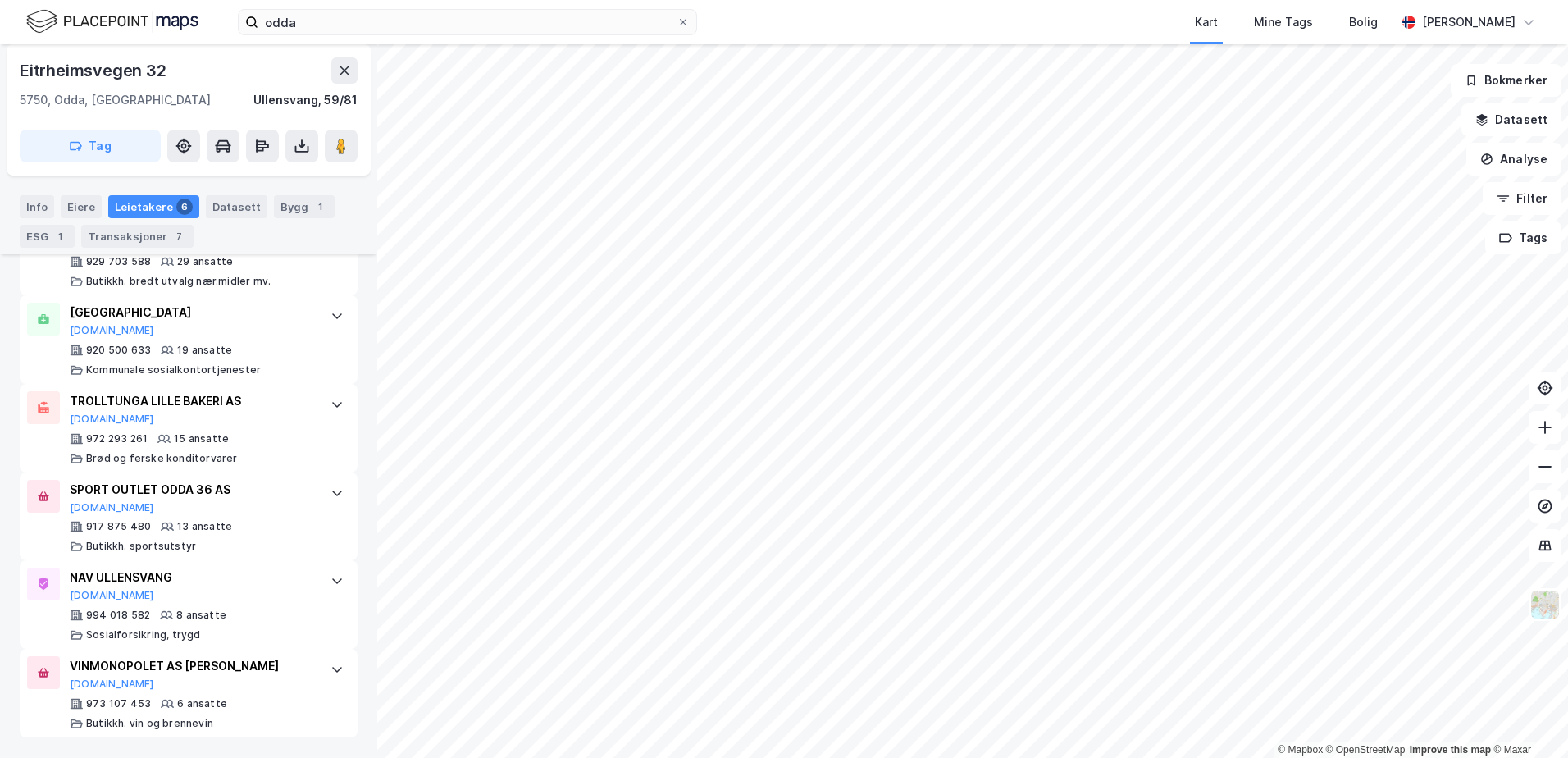
scroll to position [395, 0]
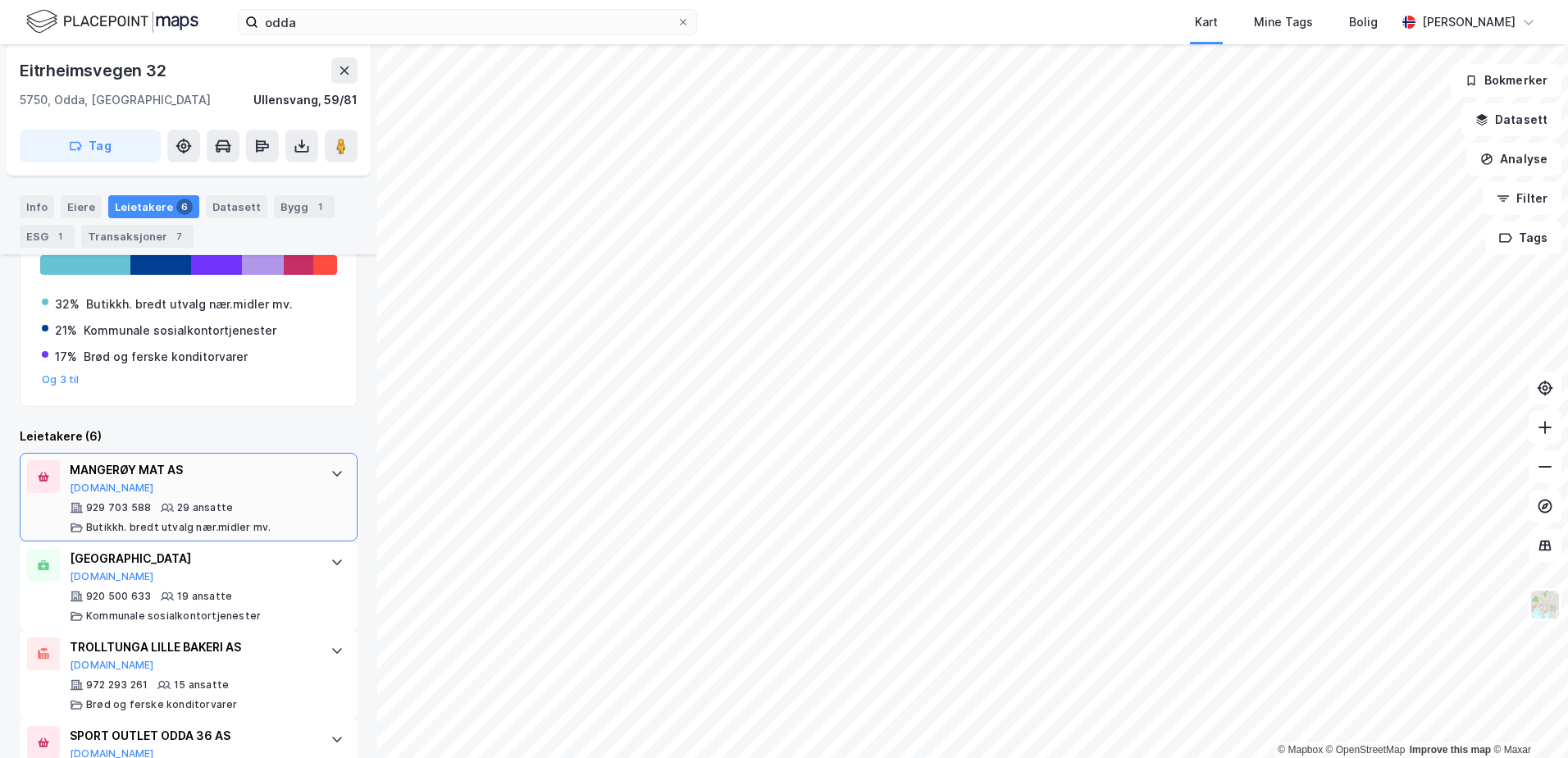
click at [156, 462] on div "MANGERØY MAT AS" at bounding box center [191, 469] width 244 height 20
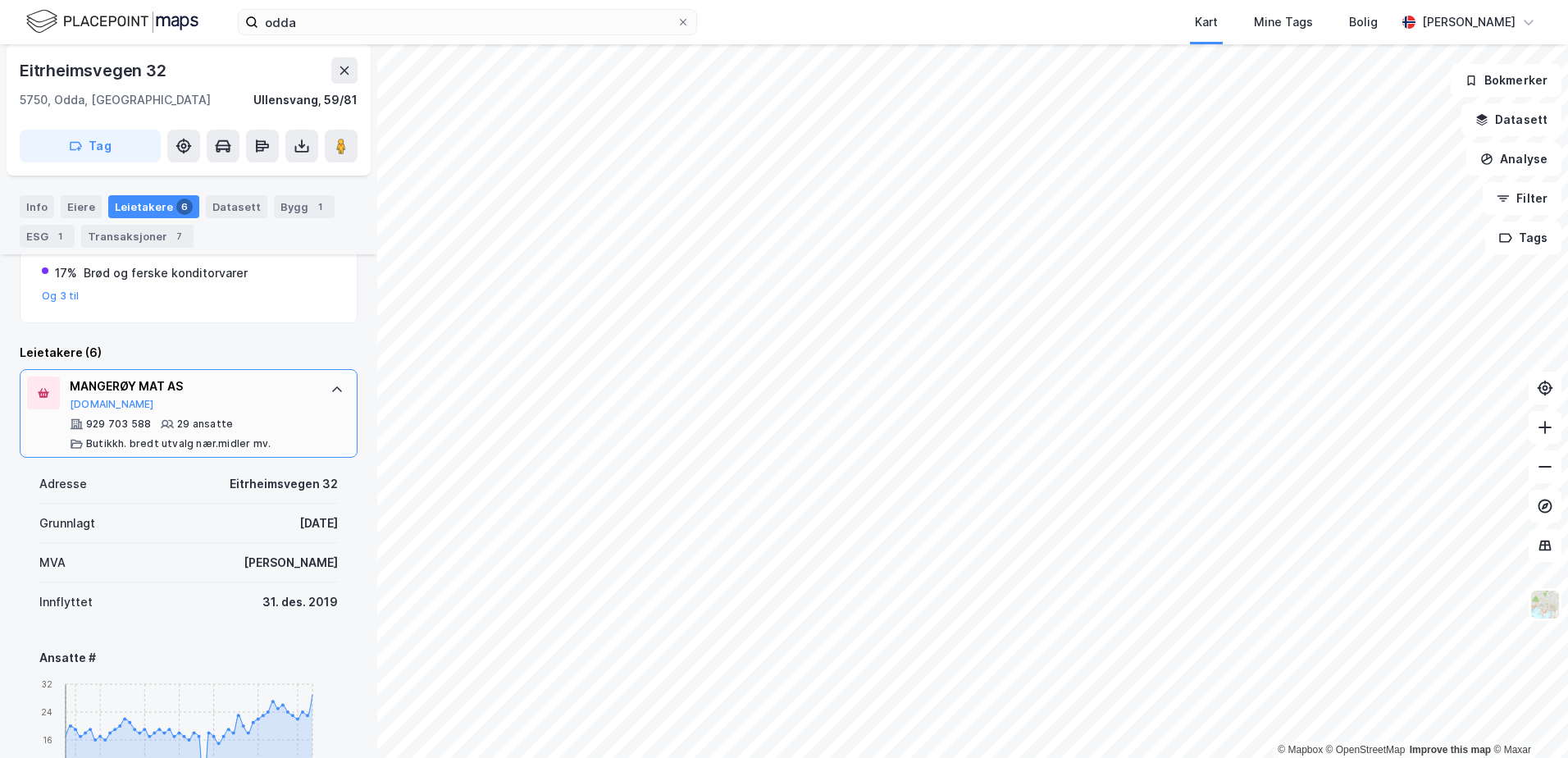
scroll to position [476, 0]
click at [1527, 26] on icon at bounding box center [1528, 22] width 13 height 13
click at [1289, 23] on div "Mine Tags" at bounding box center [1283, 22] width 59 height 20
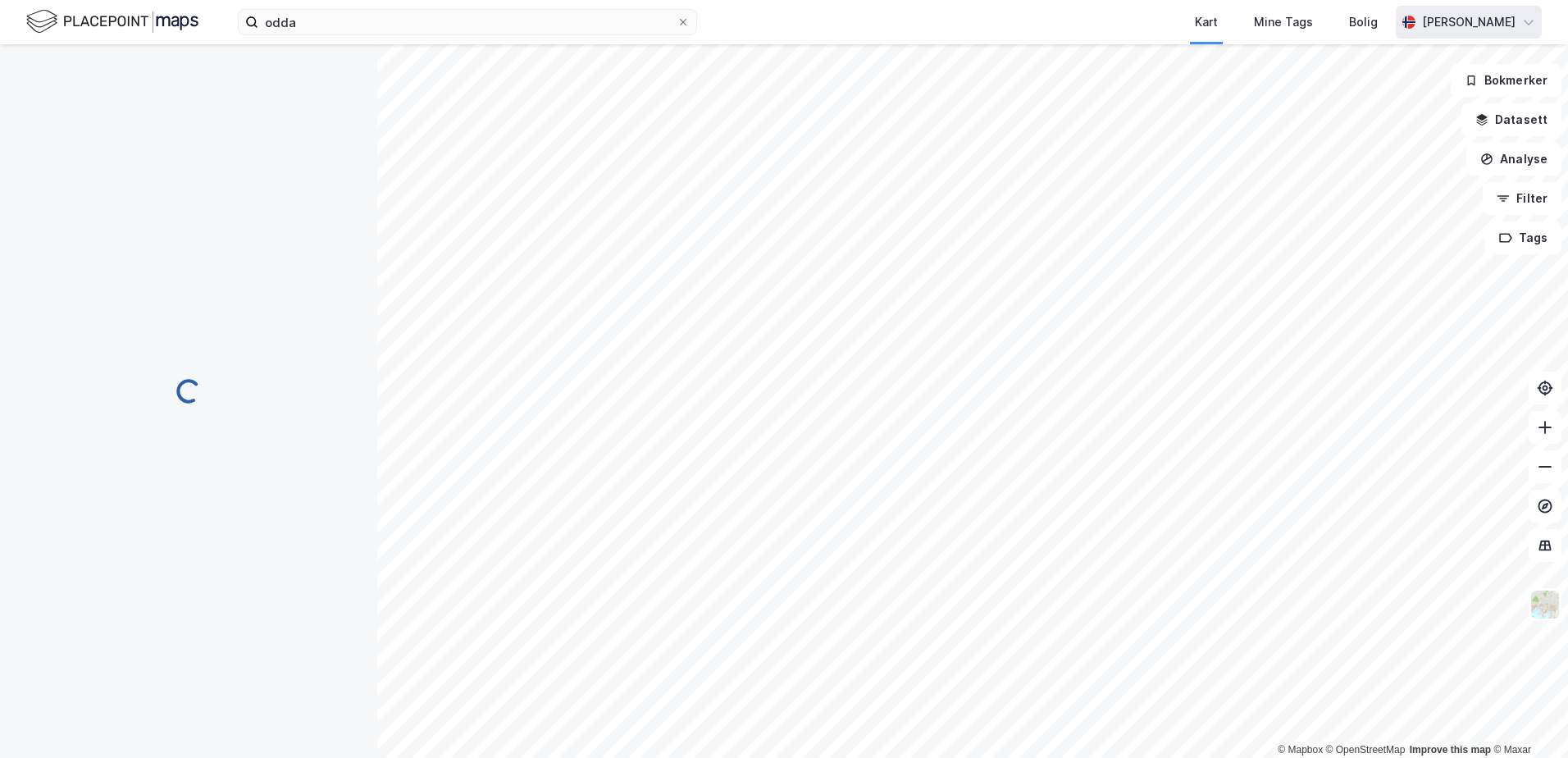
scroll to position [109, 0]
